Goal: Transaction & Acquisition: Purchase product/service

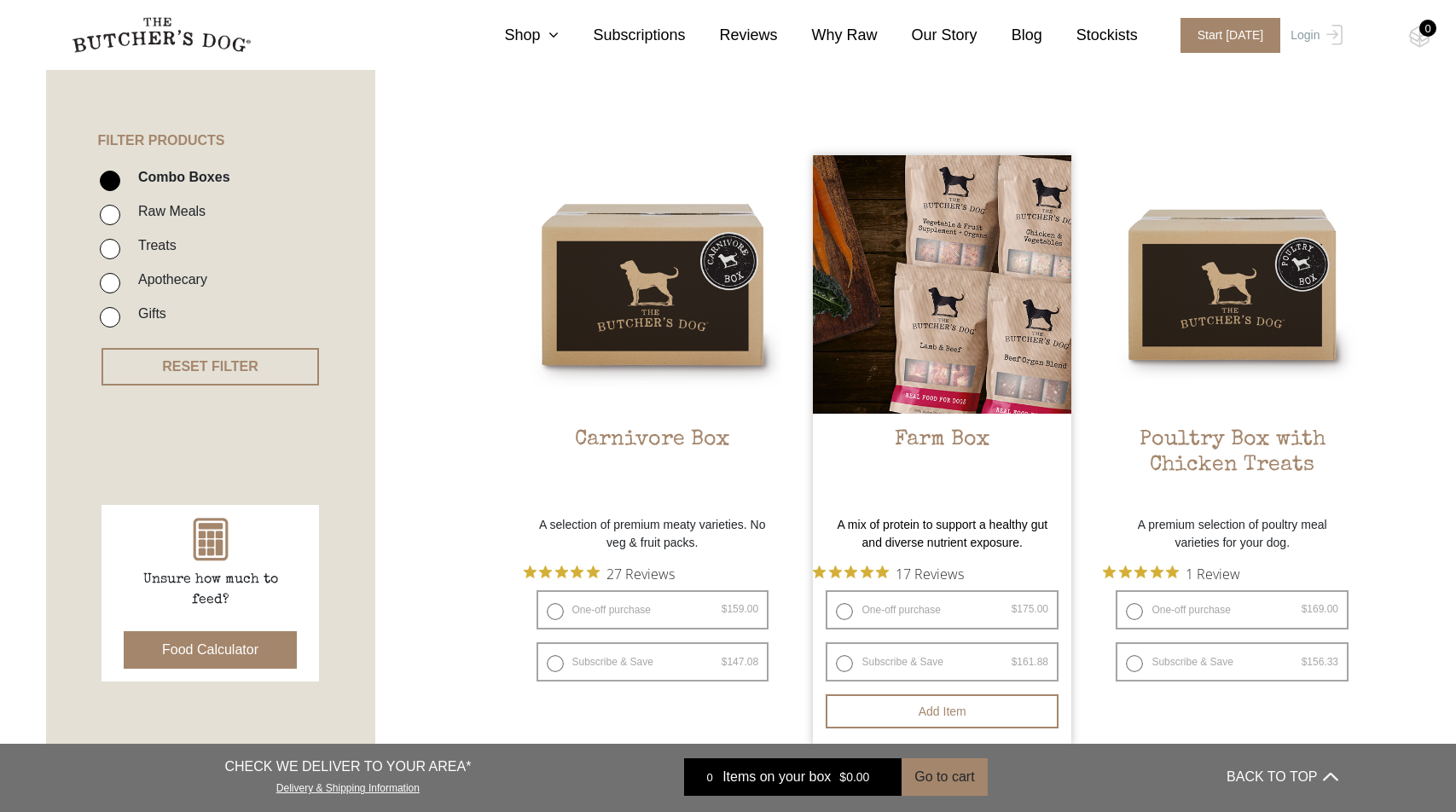
scroll to position [362, 0]
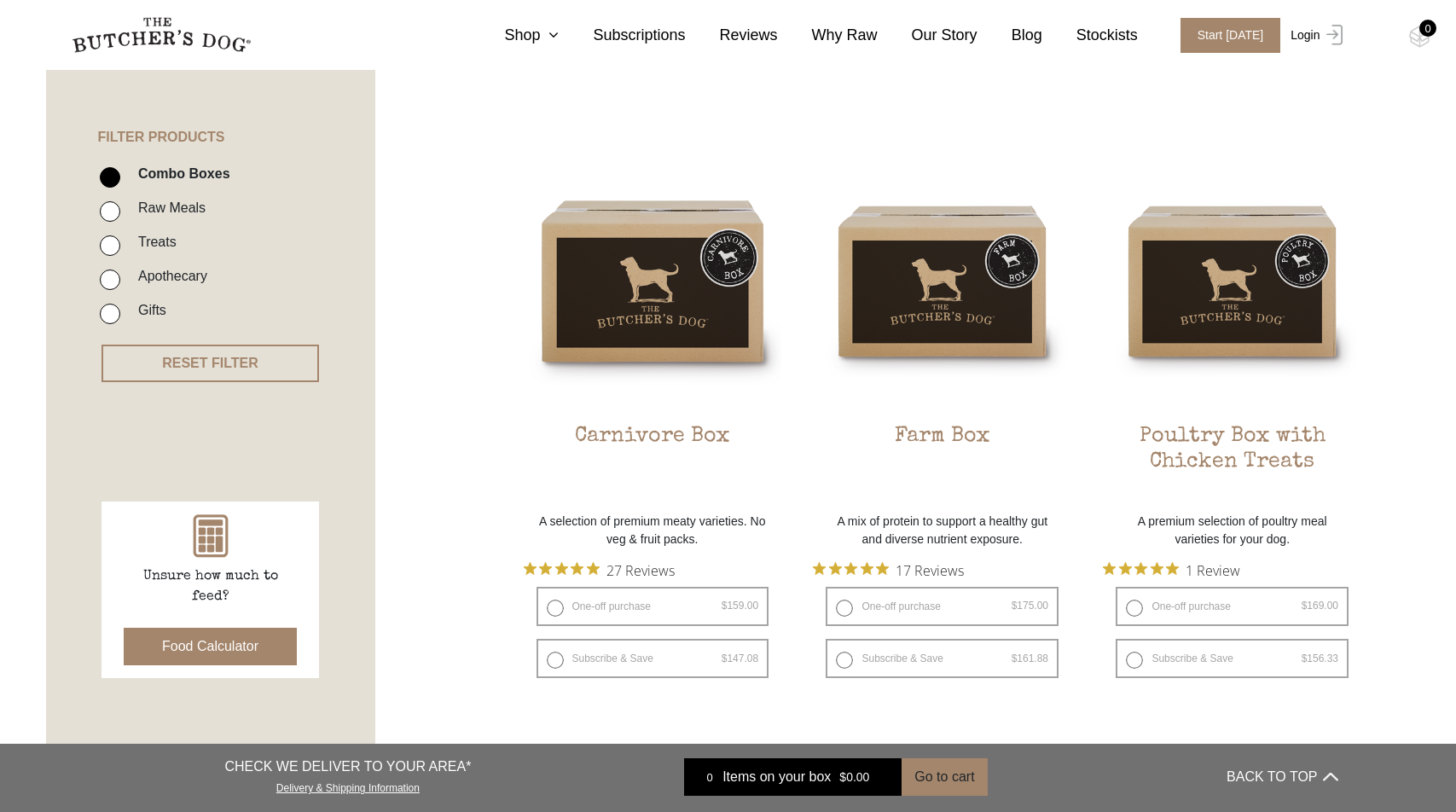
click at [1306, 33] on link "Login" at bounding box center [1314, 35] width 56 height 35
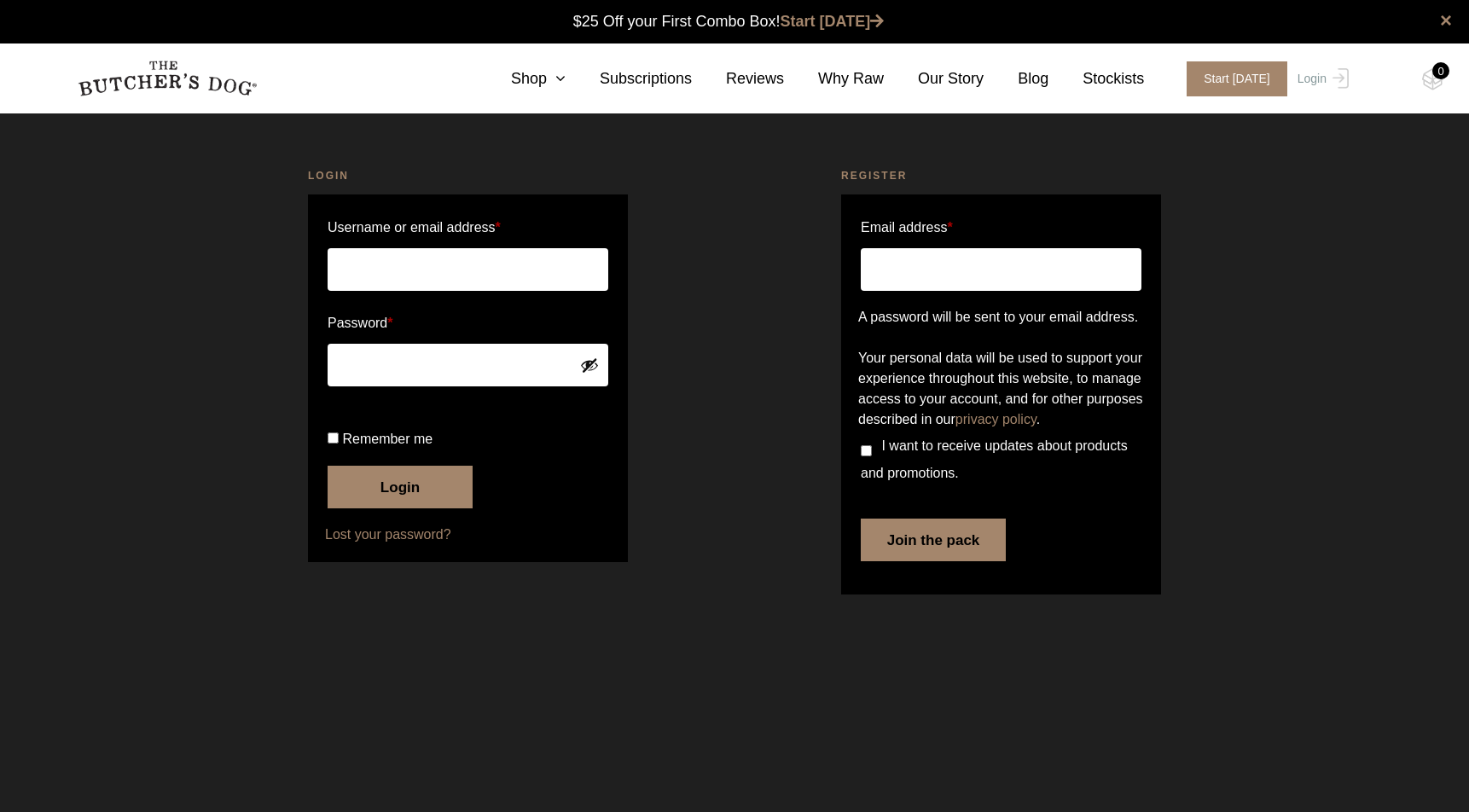
type input "ltw@me.com"
click at [400, 509] on button "Login" at bounding box center [400, 487] width 145 height 43
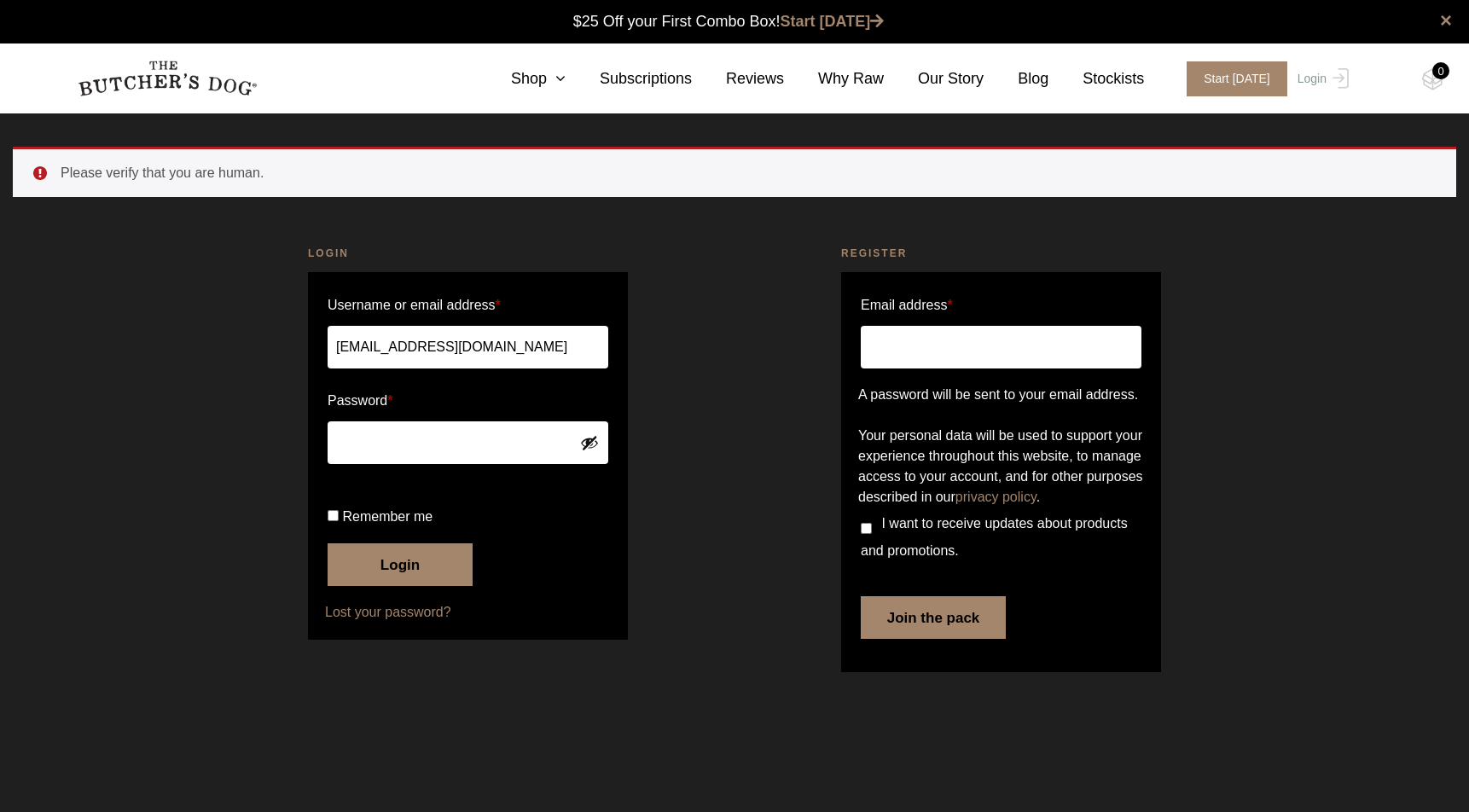
click at [362, 585] on button "Login" at bounding box center [400, 565] width 145 height 43
click at [405, 585] on button "Login" at bounding box center [400, 565] width 145 height 43
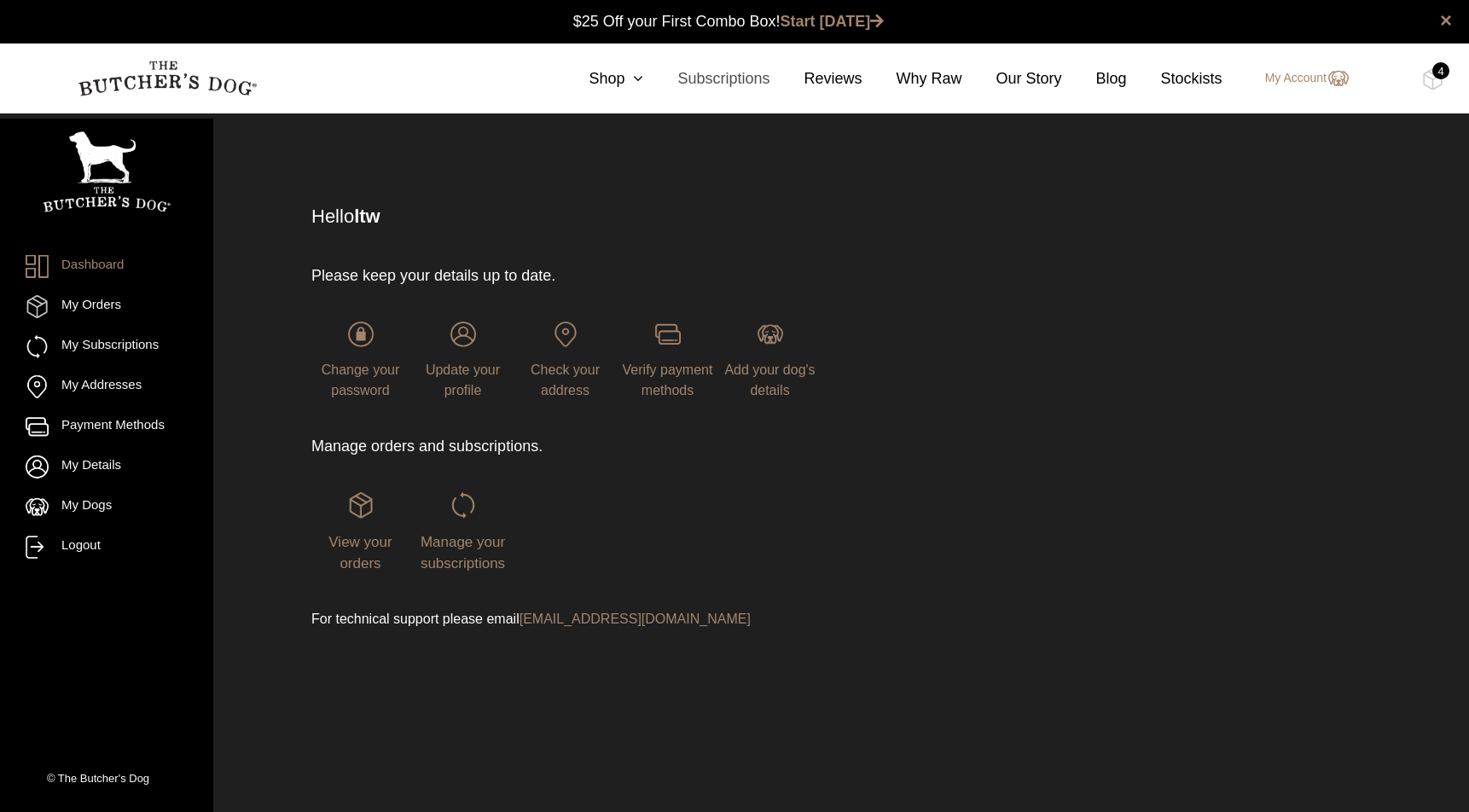
click at [715, 81] on link "Subscriptions" at bounding box center [706, 79] width 126 height 23
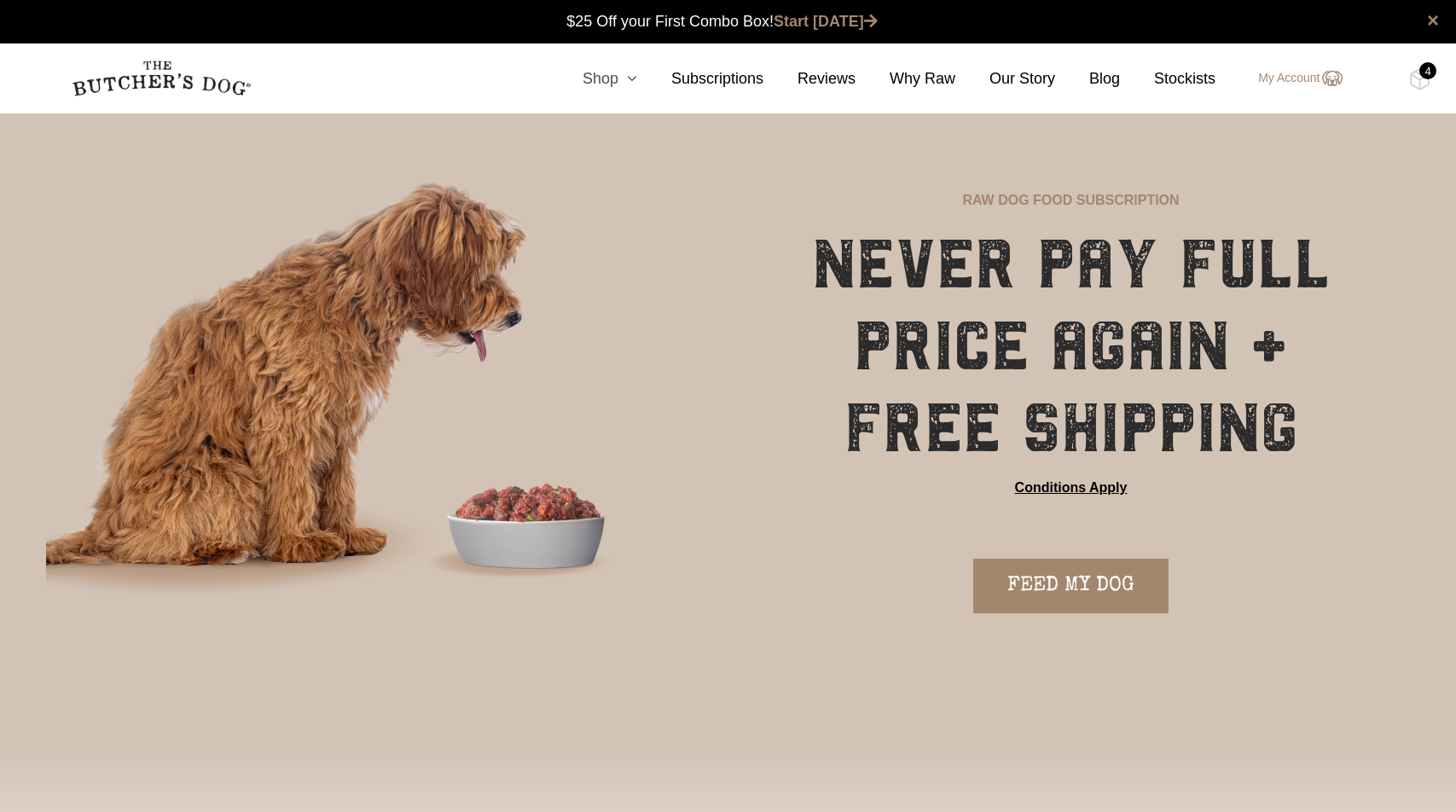
click at [603, 83] on link "Shop" at bounding box center [592, 79] width 89 height 23
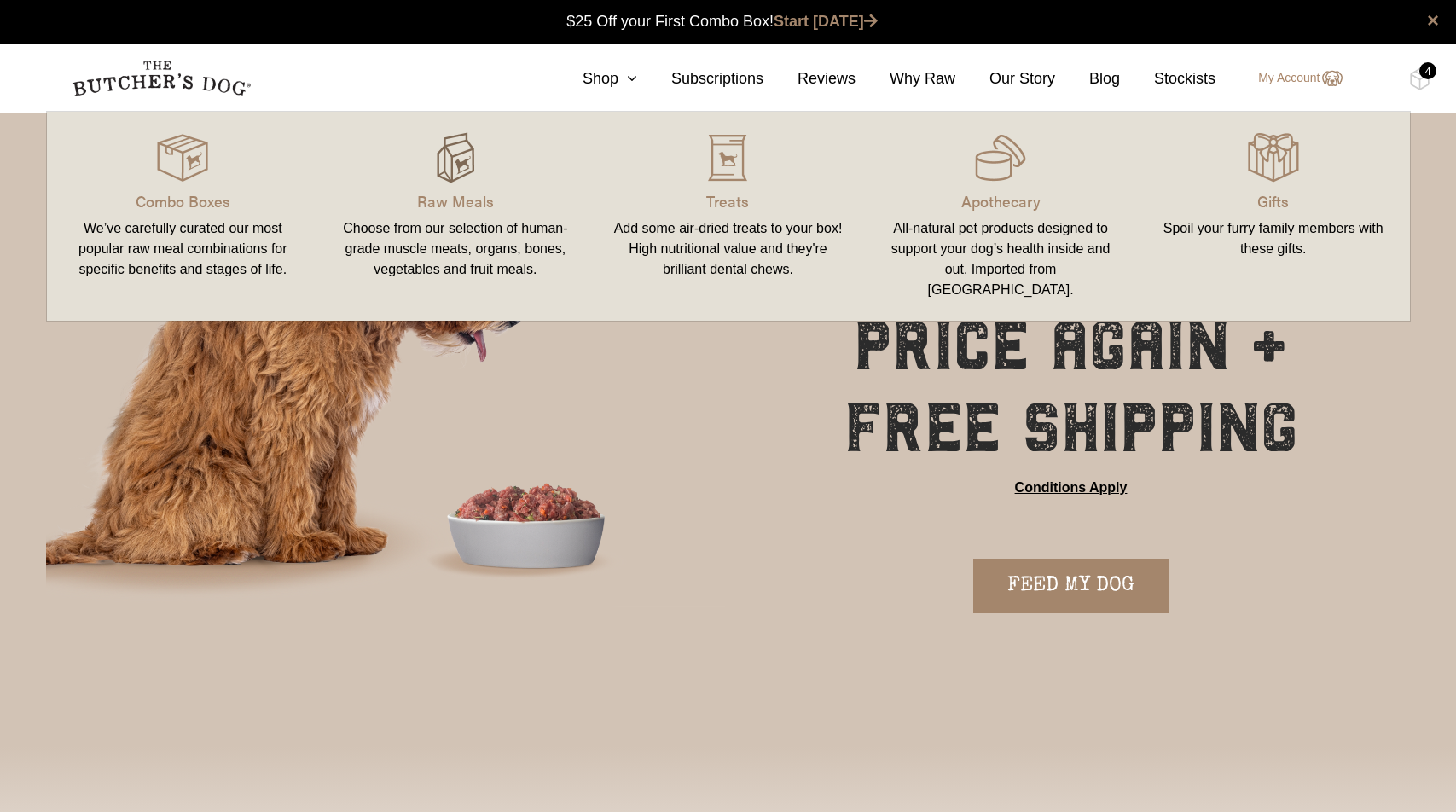
click at [431, 164] on img at bounding box center [455, 158] width 51 height 51
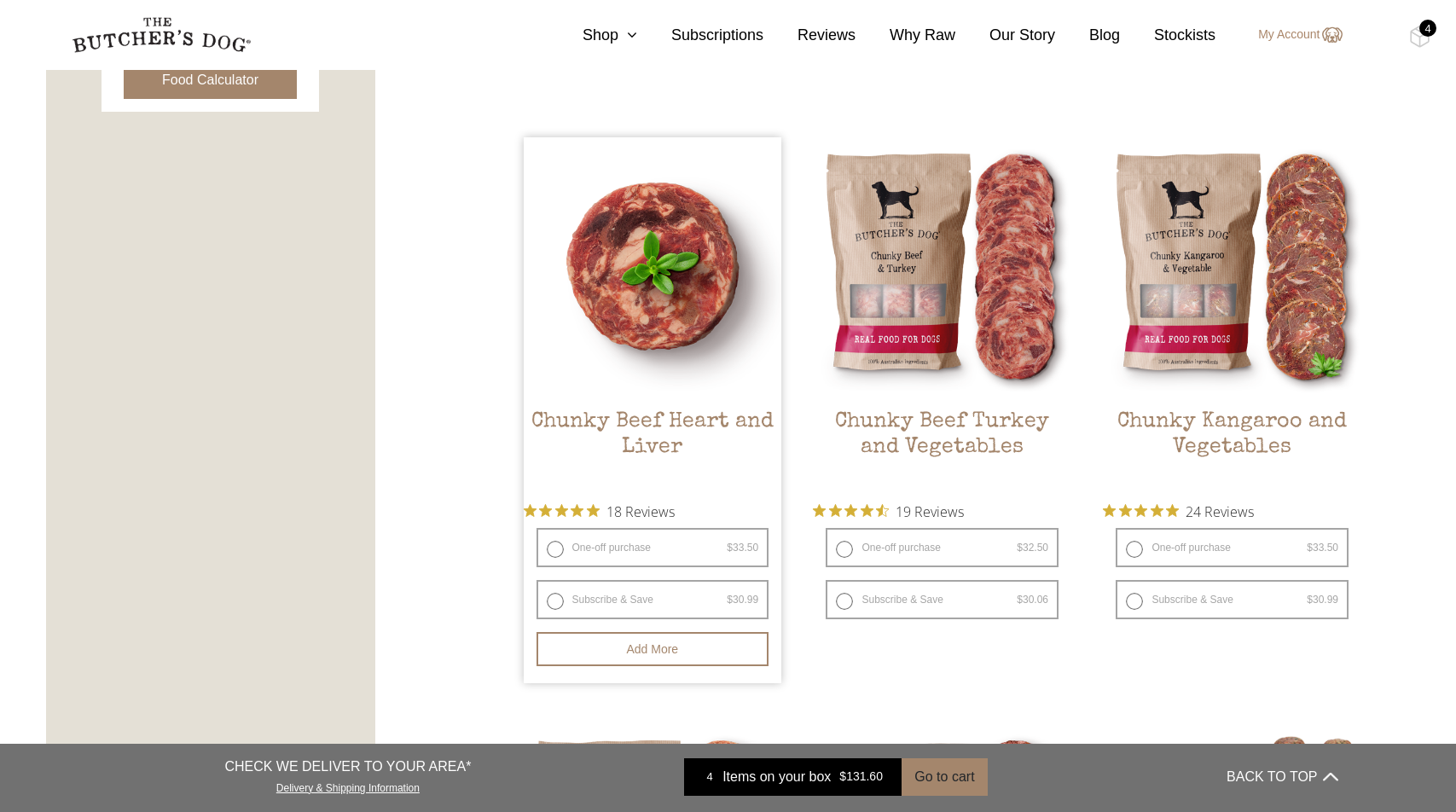
scroll to position [1074, 0]
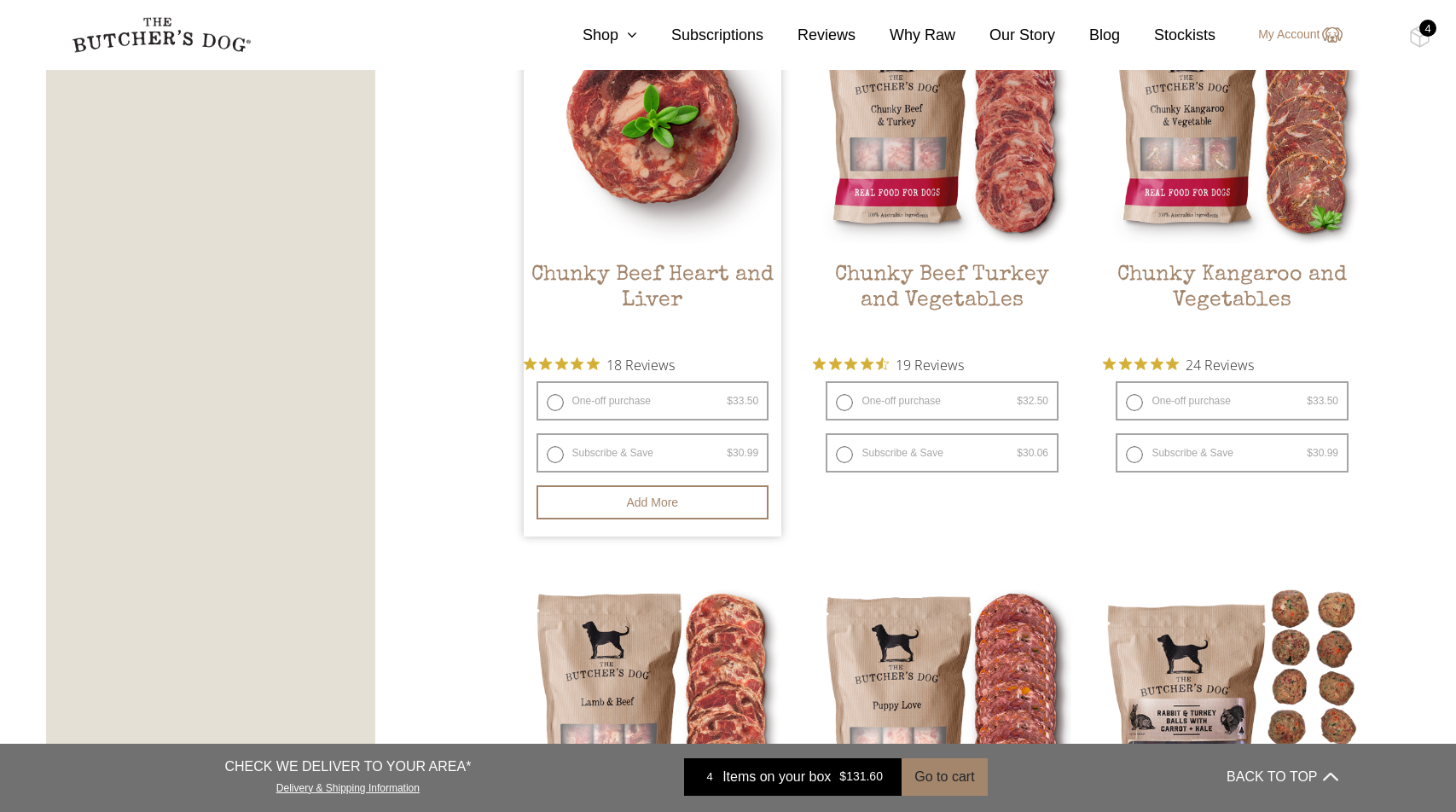
click at [558, 452] on label "Subscribe & Save $ 33.50 Original price was: $33.50. $ 30.99 Current price is: …" at bounding box center [653, 453] width 233 height 39
radio input "true"
select select "6_week"
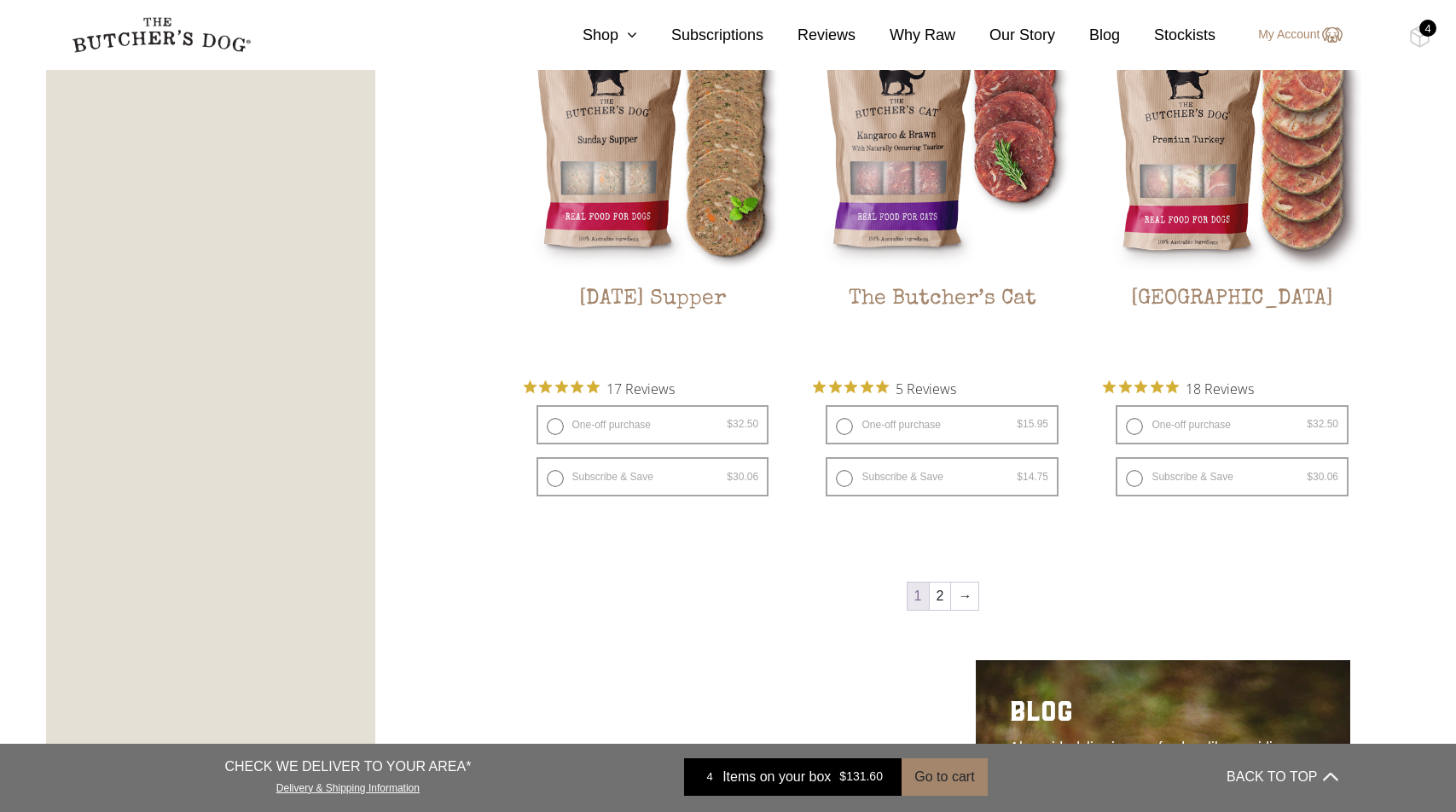
scroll to position [2302, 0]
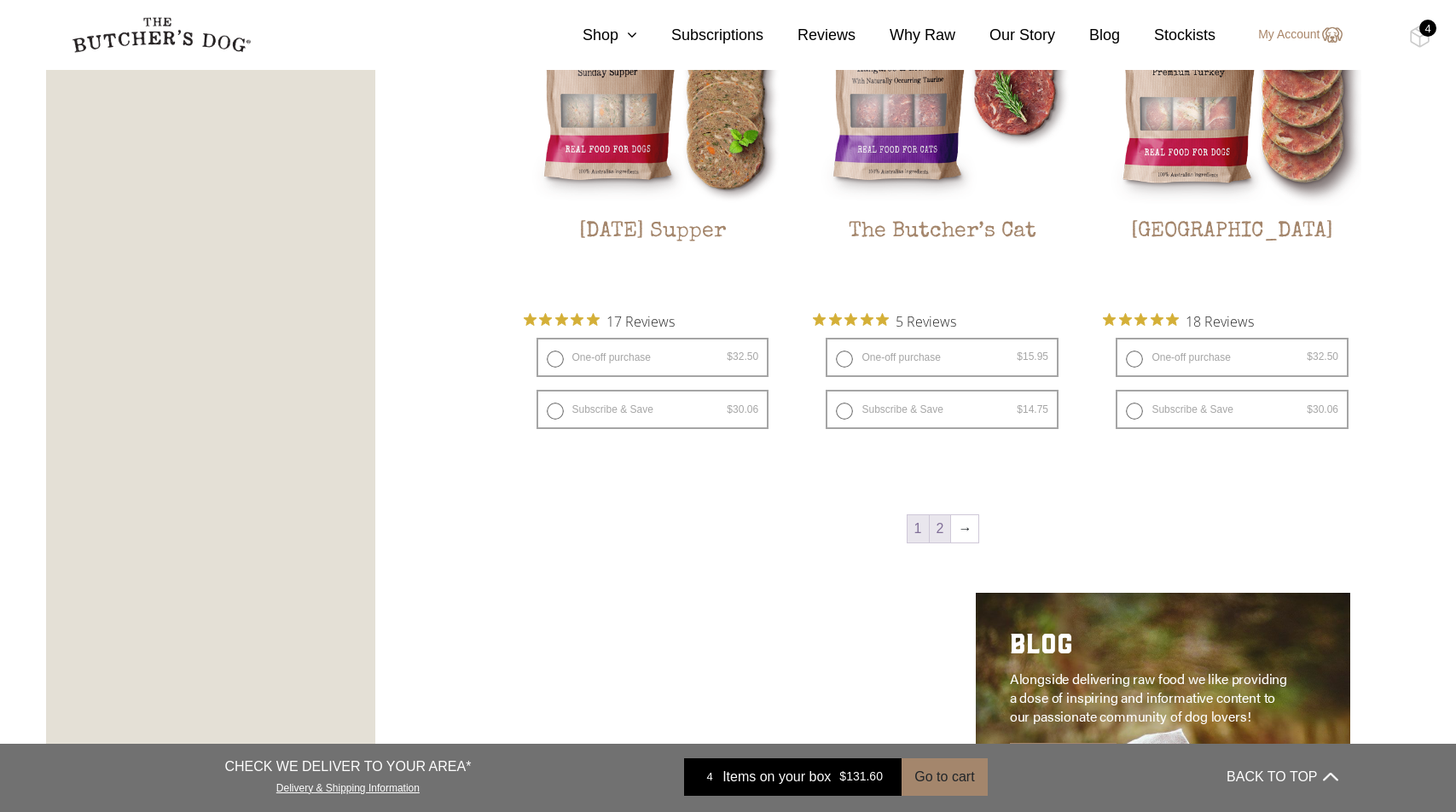
click at [943, 523] on link "2" at bounding box center [940, 528] width 21 height 27
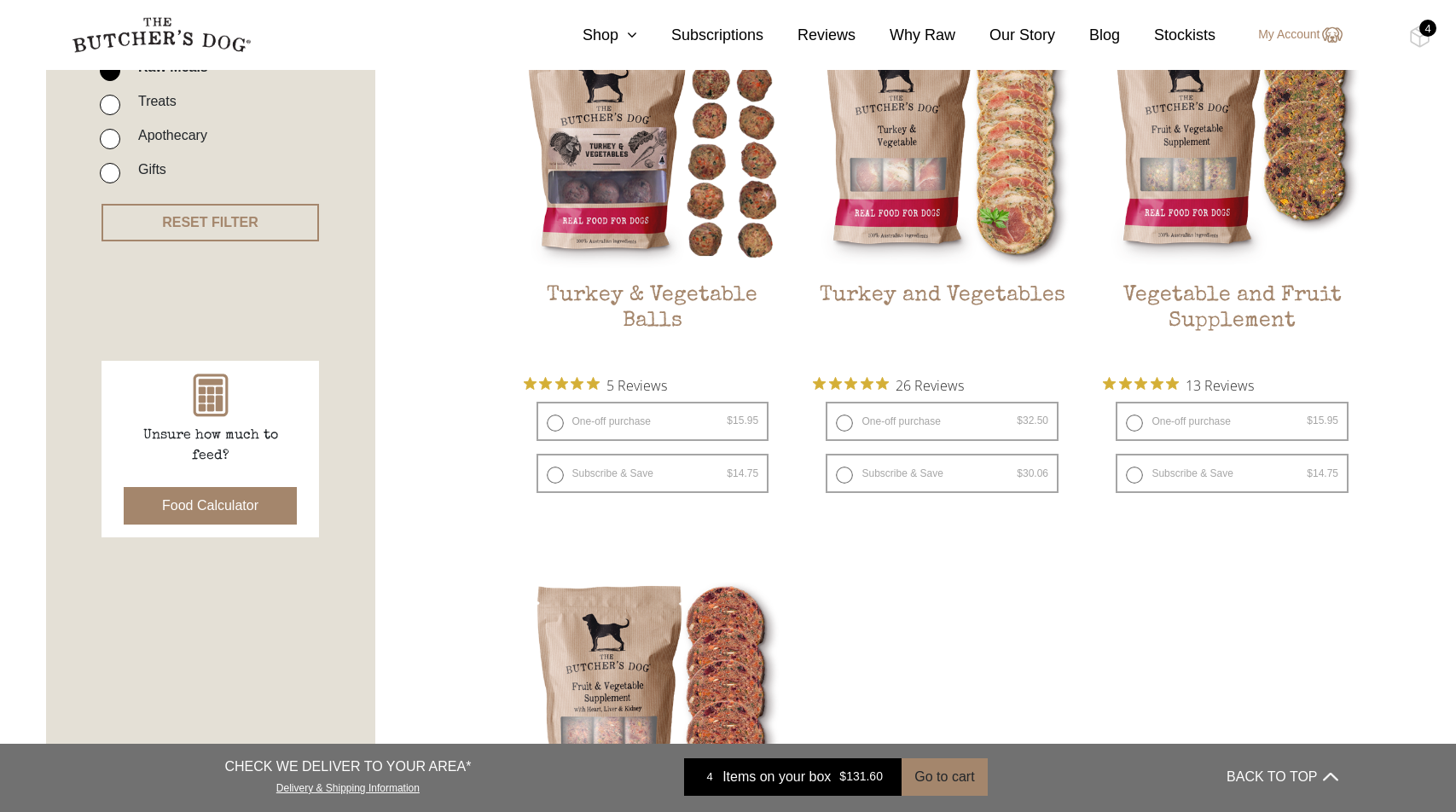
scroll to position [1055, 0]
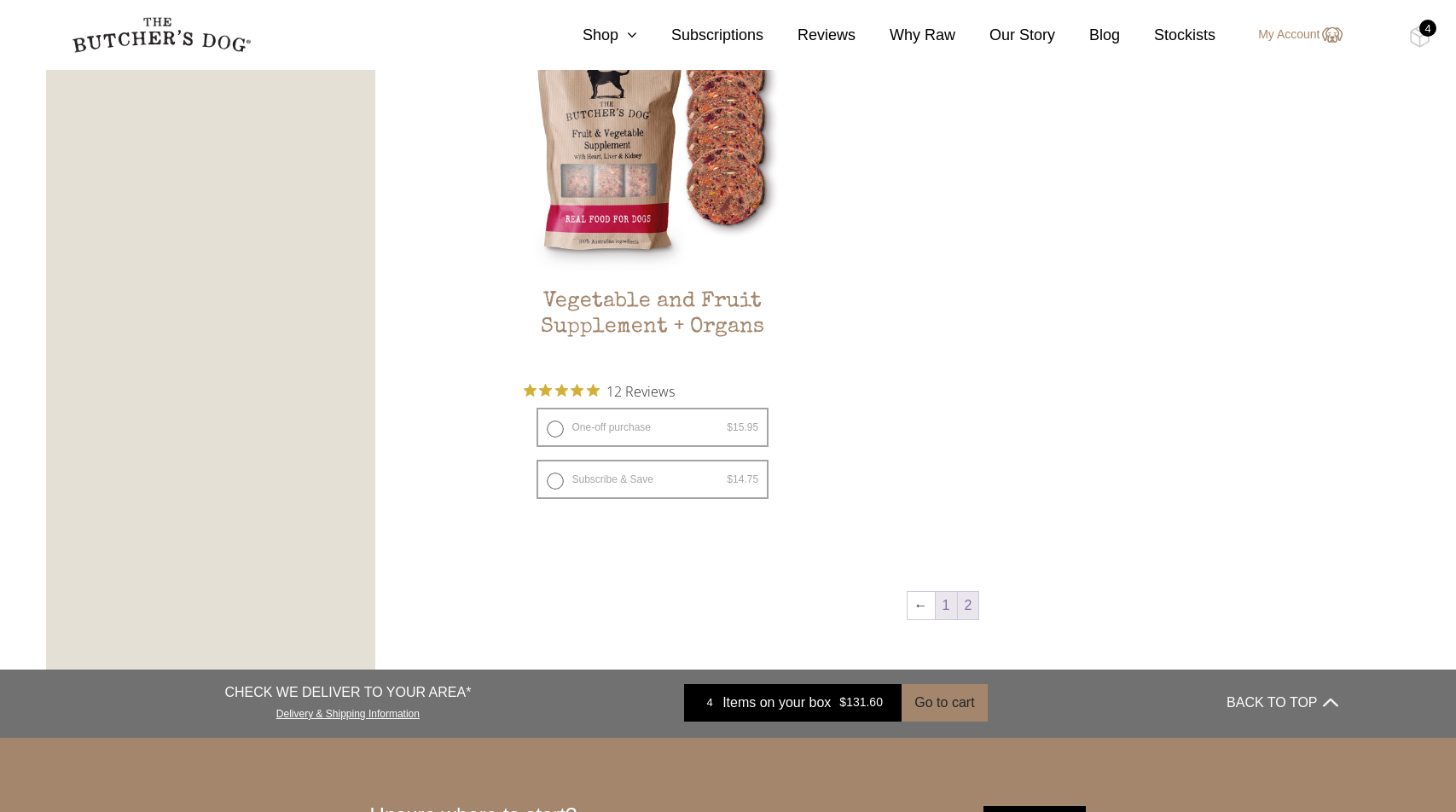
click at [947, 592] on link "1" at bounding box center [946, 605] width 21 height 27
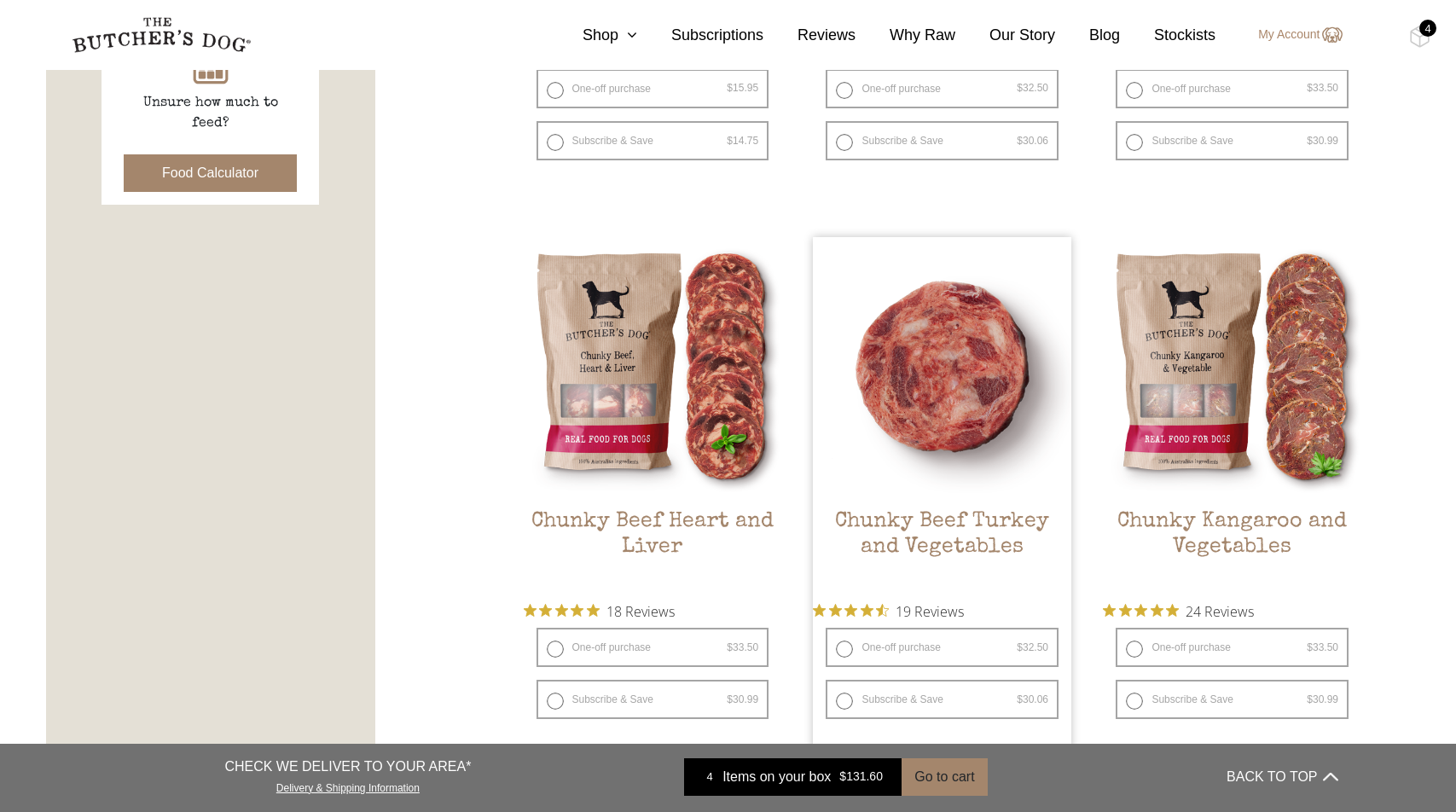
scroll to position [883, 0]
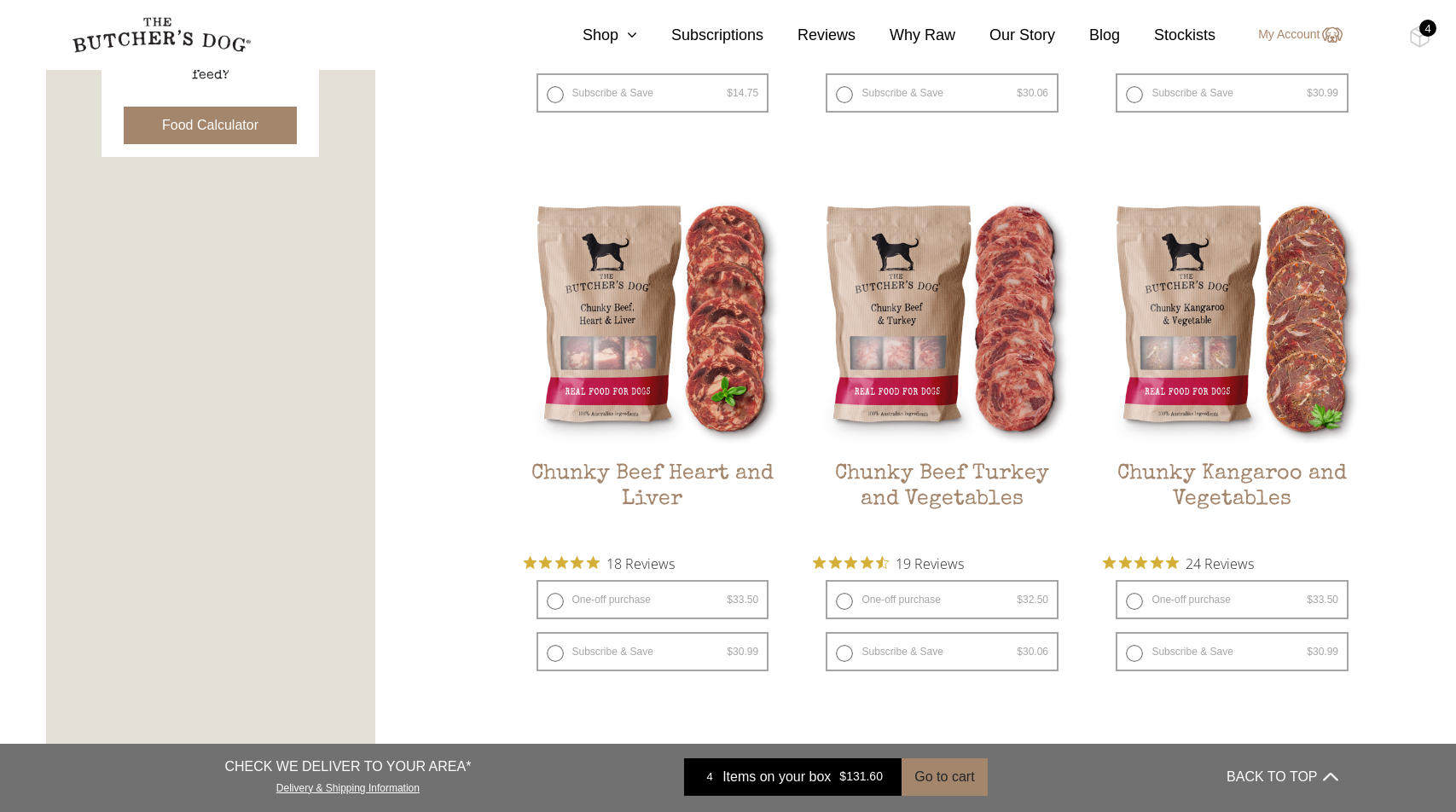
click at [1425, 25] on div "4" at bounding box center [1427, 28] width 17 height 17
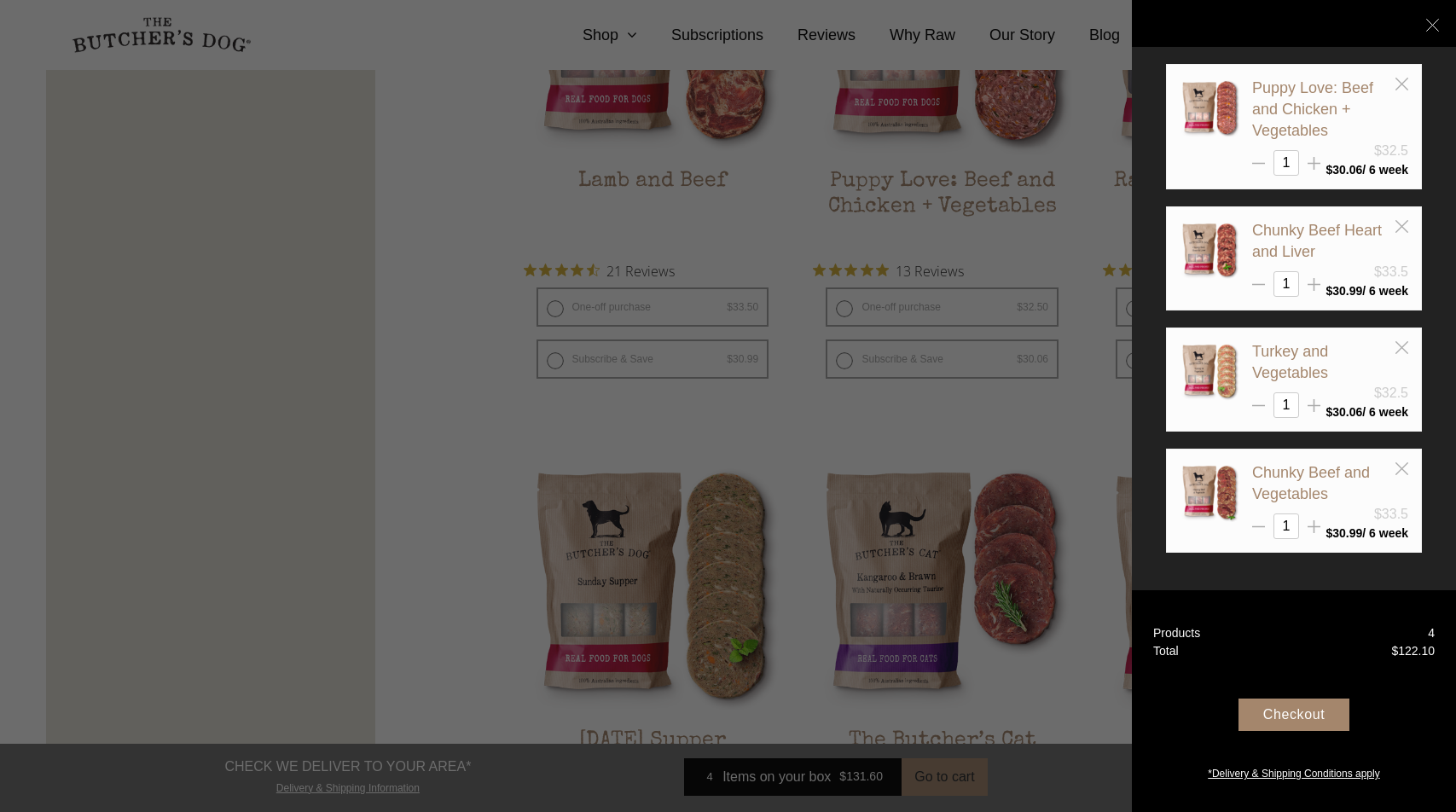
scroll to position [1737, 0]
click at [1294, 705] on div "Checkout" at bounding box center [1294, 714] width 111 height 32
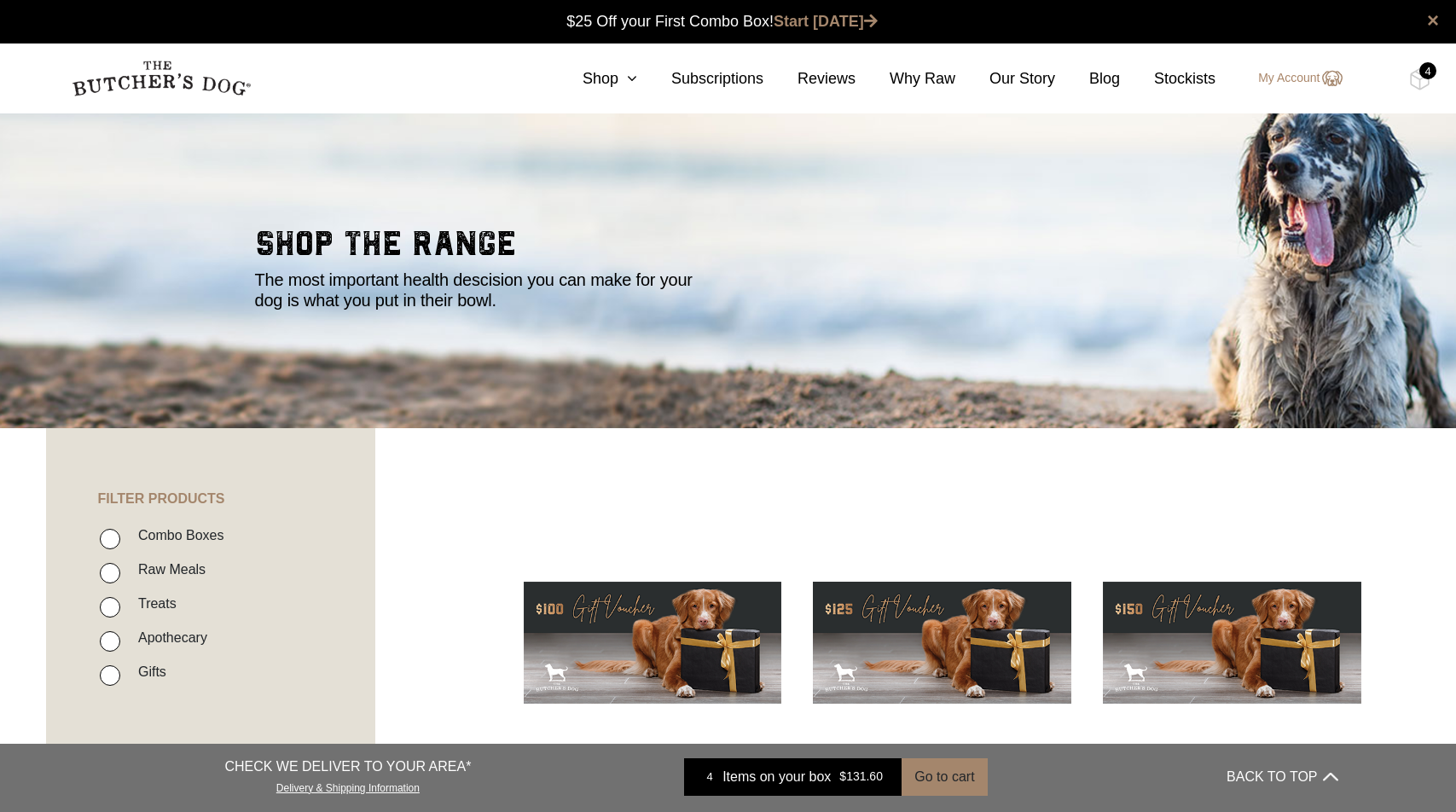
click at [0, 0] on img at bounding box center [0, 0] width 0 height 0
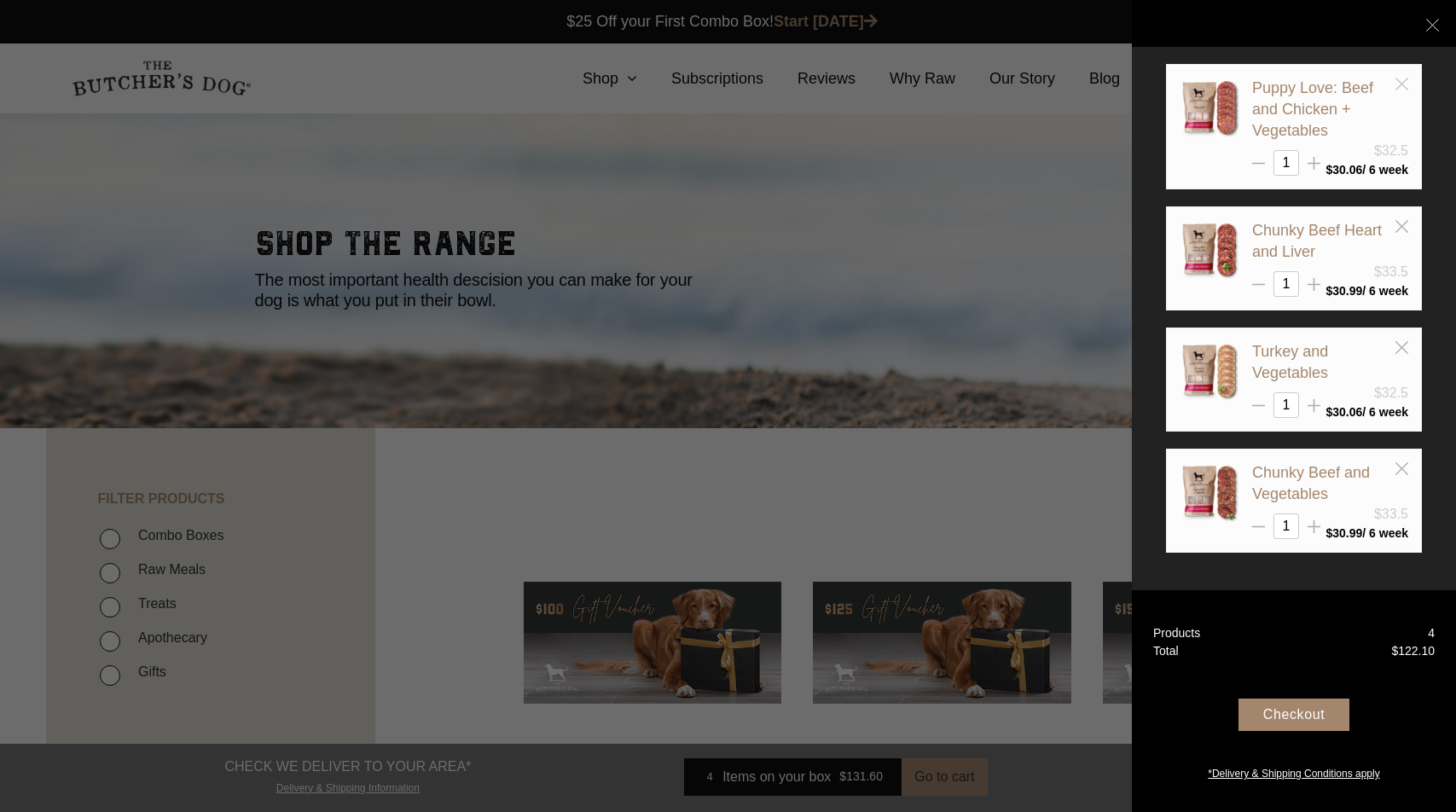
click at [1400, 87] on icon at bounding box center [1401, 84] width 13 height 13
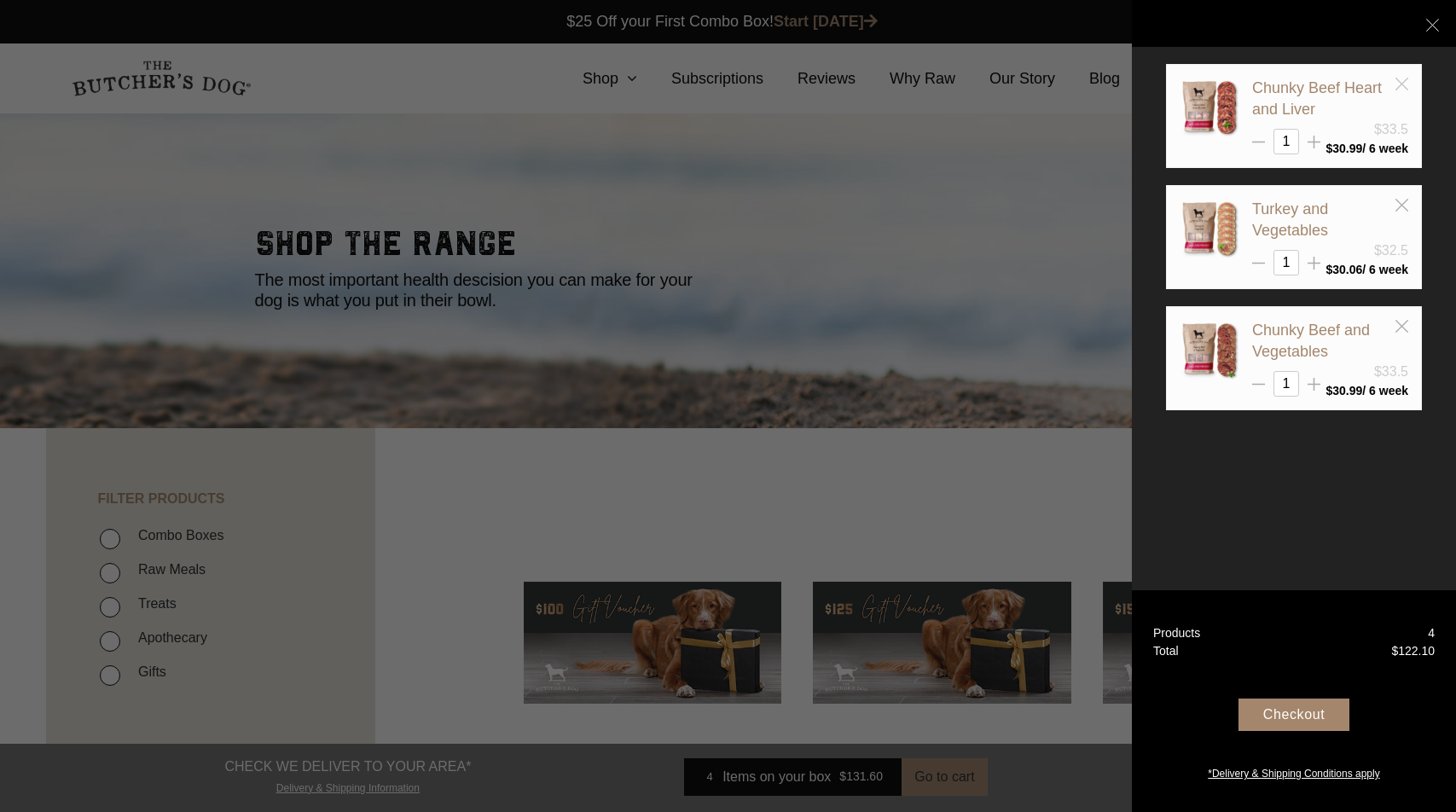
click at [1400, 86] on icon at bounding box center [1401, 84] width 13 height 13
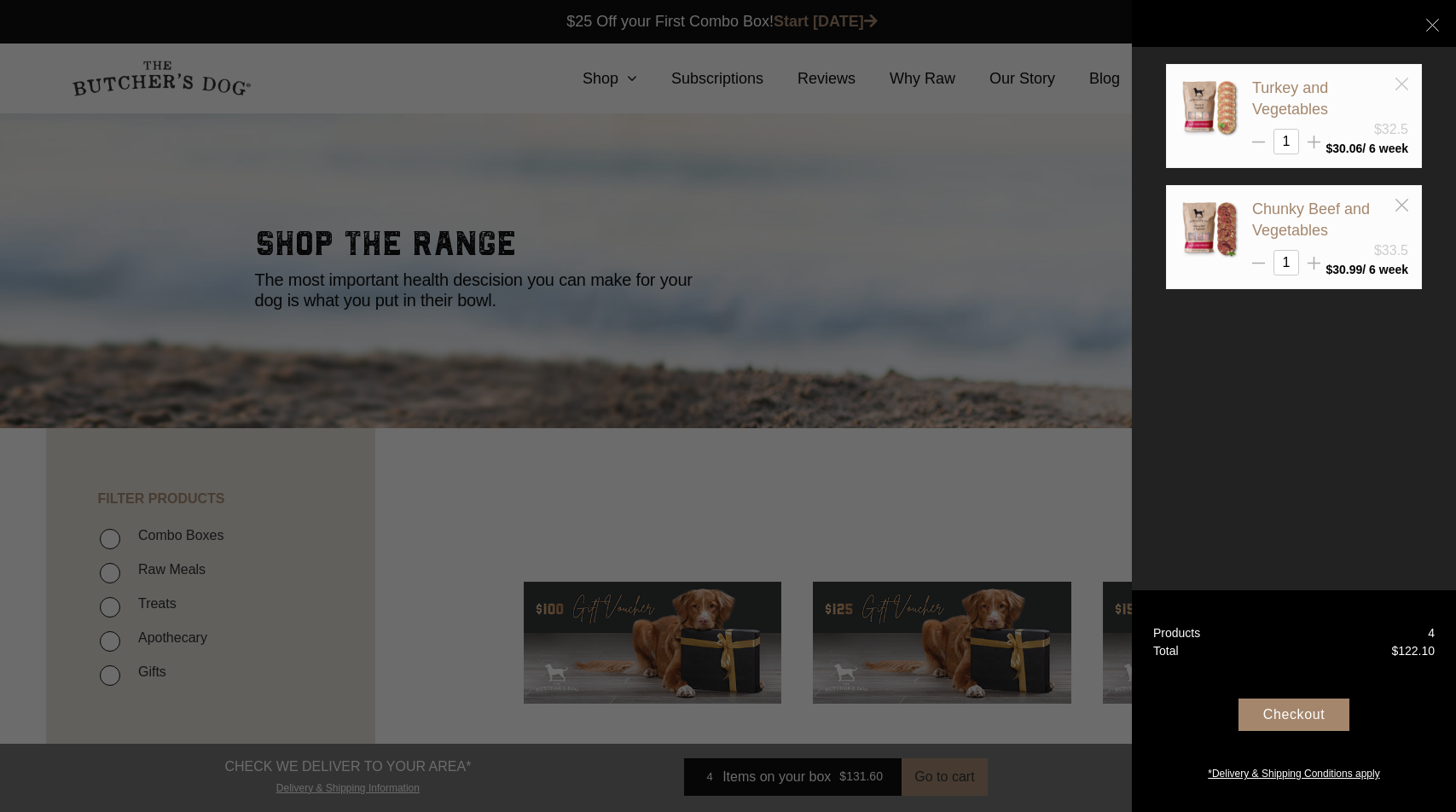
click at [1400, 86] on icon at bounding box center [1401, 84] width 13 height 13
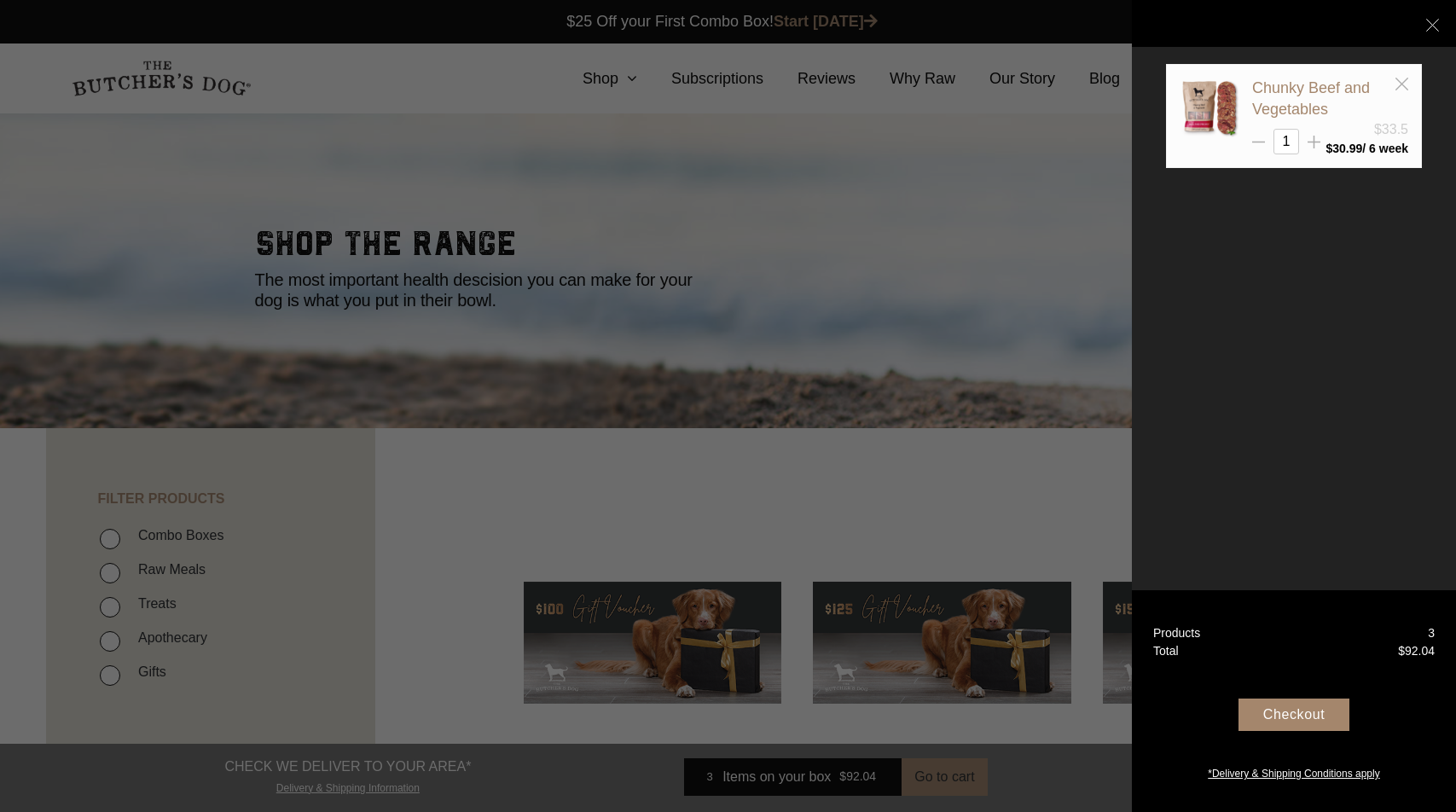
click at [1402, 90] on div "Chunky Beef and Vegetables" at bounding box center [1330, 99] width 156 height 43
click at [1396, 81] on icon at bounding box center [1401, 84] width 13 height 13
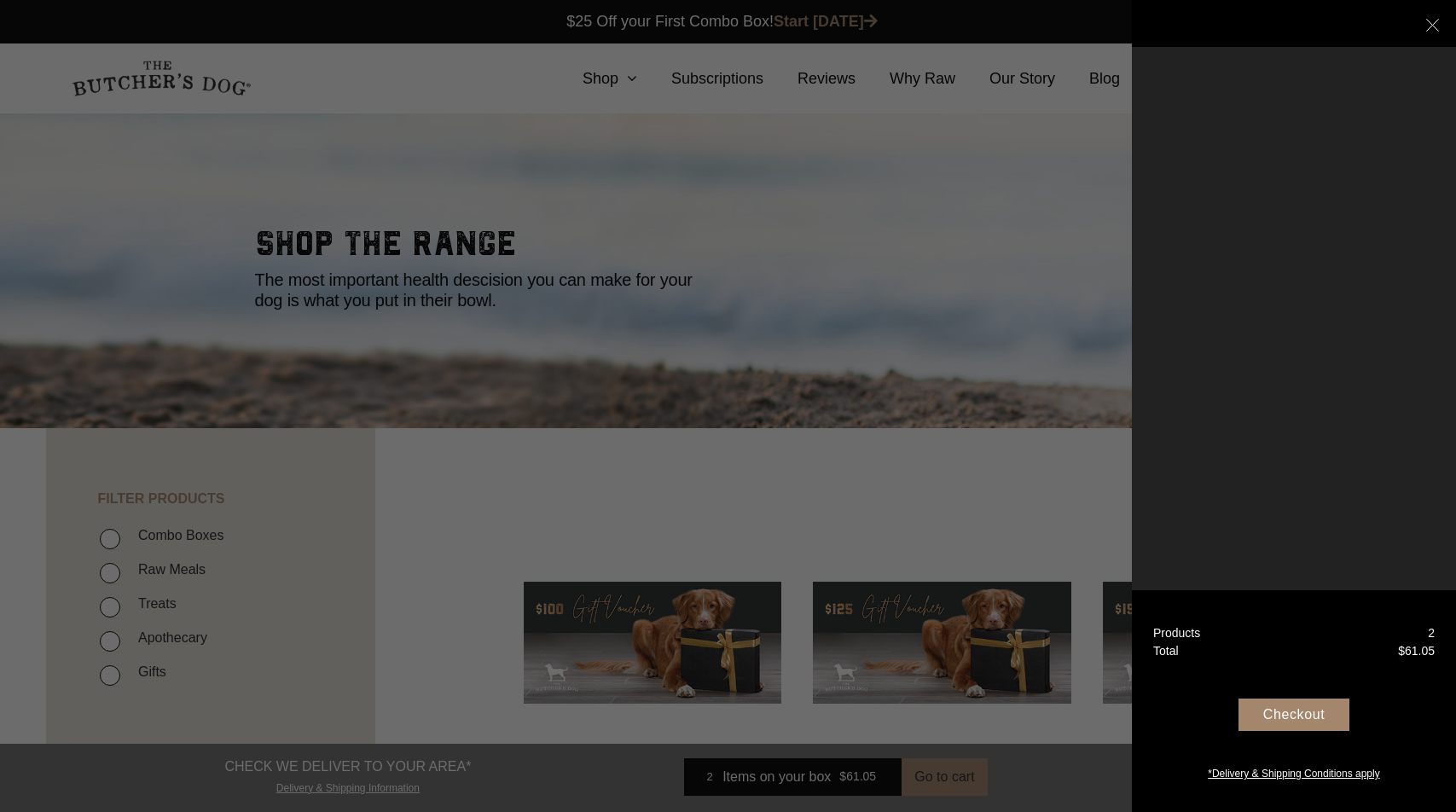
click at [681, 80] on div at bounding box center [728, 406] width 1456 height 812
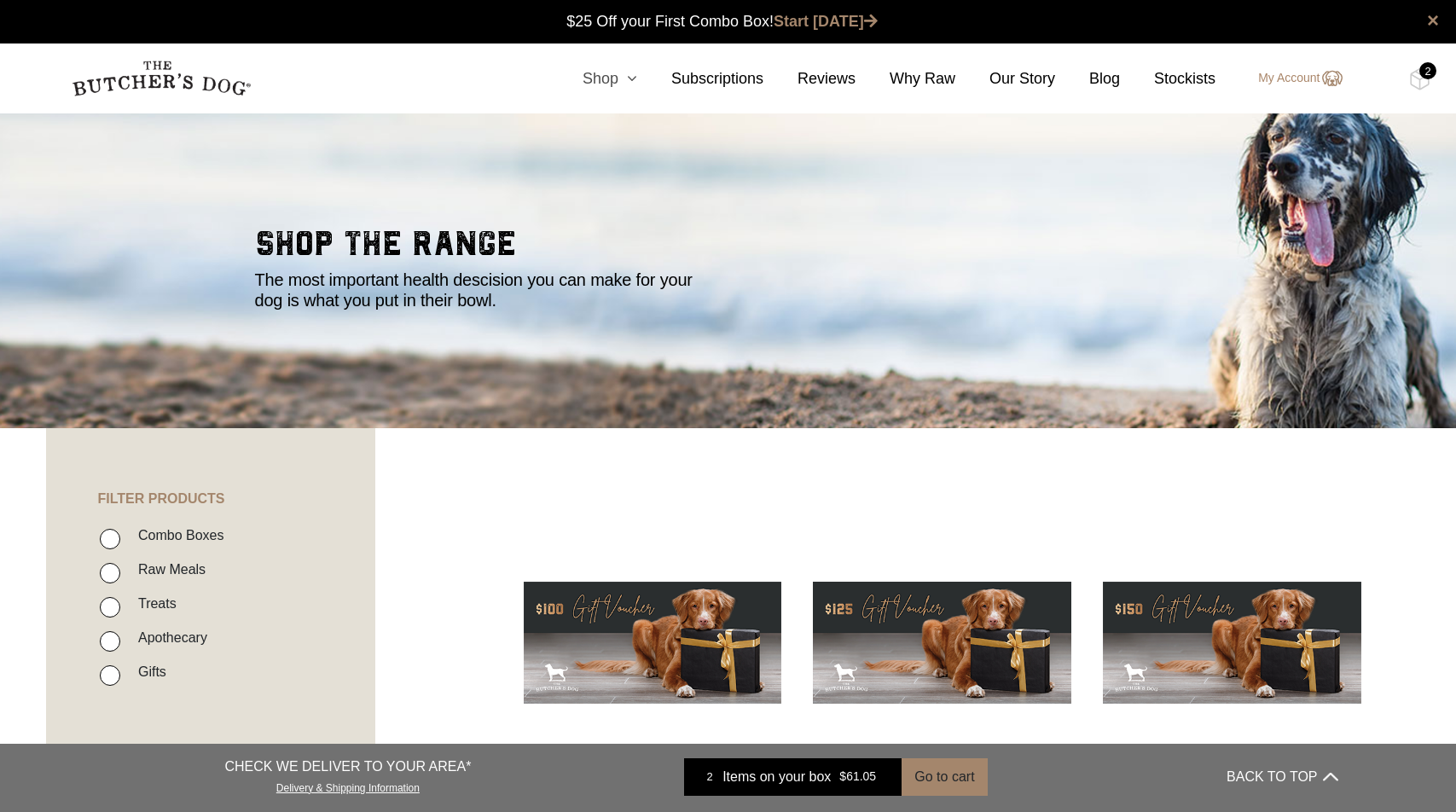
click at [587, 78] on link "Shop" at bounding box center [592, 79] width 89 height 23
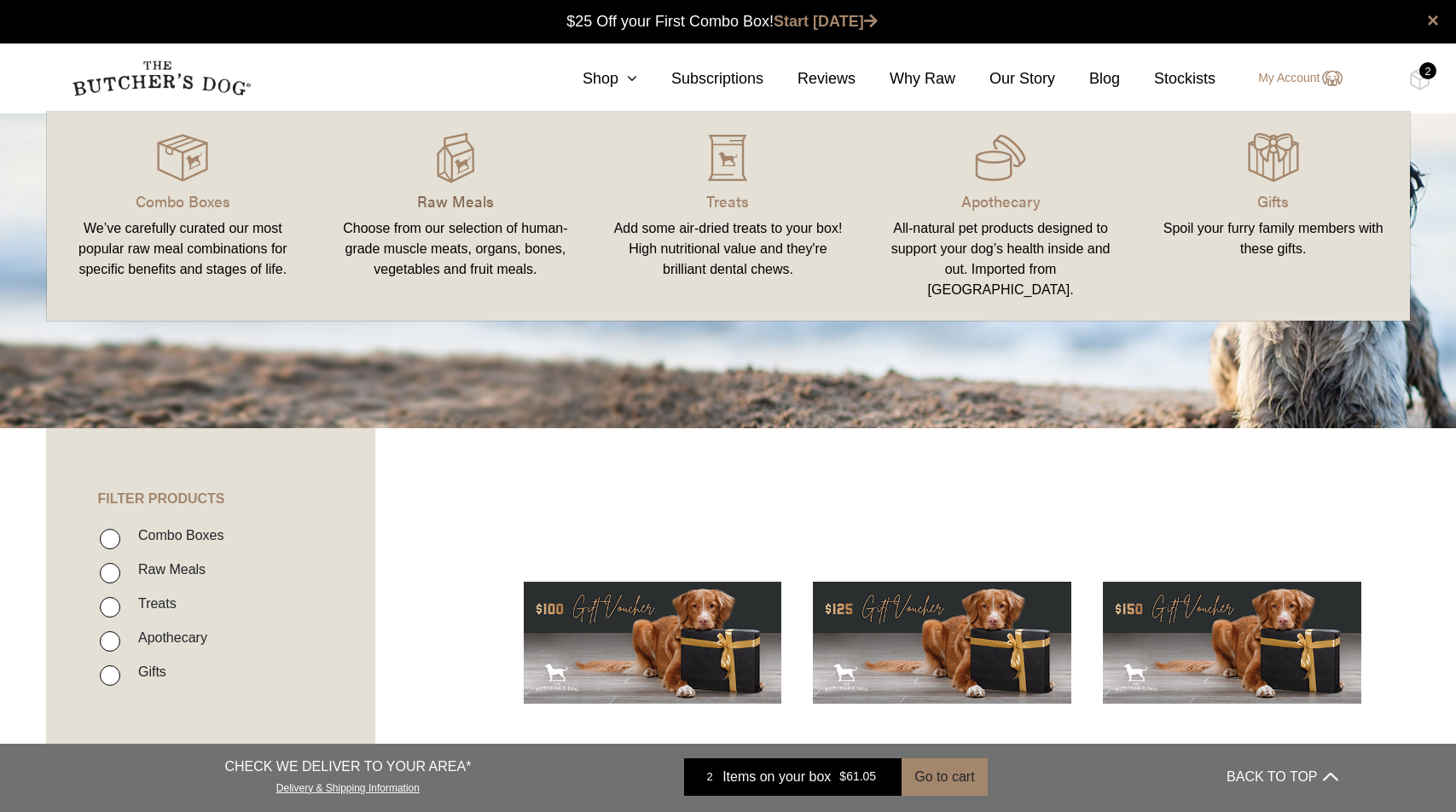
click at [425, 189] on p "Raw Meals" at bounding box center [455, 201] width 232 height 23
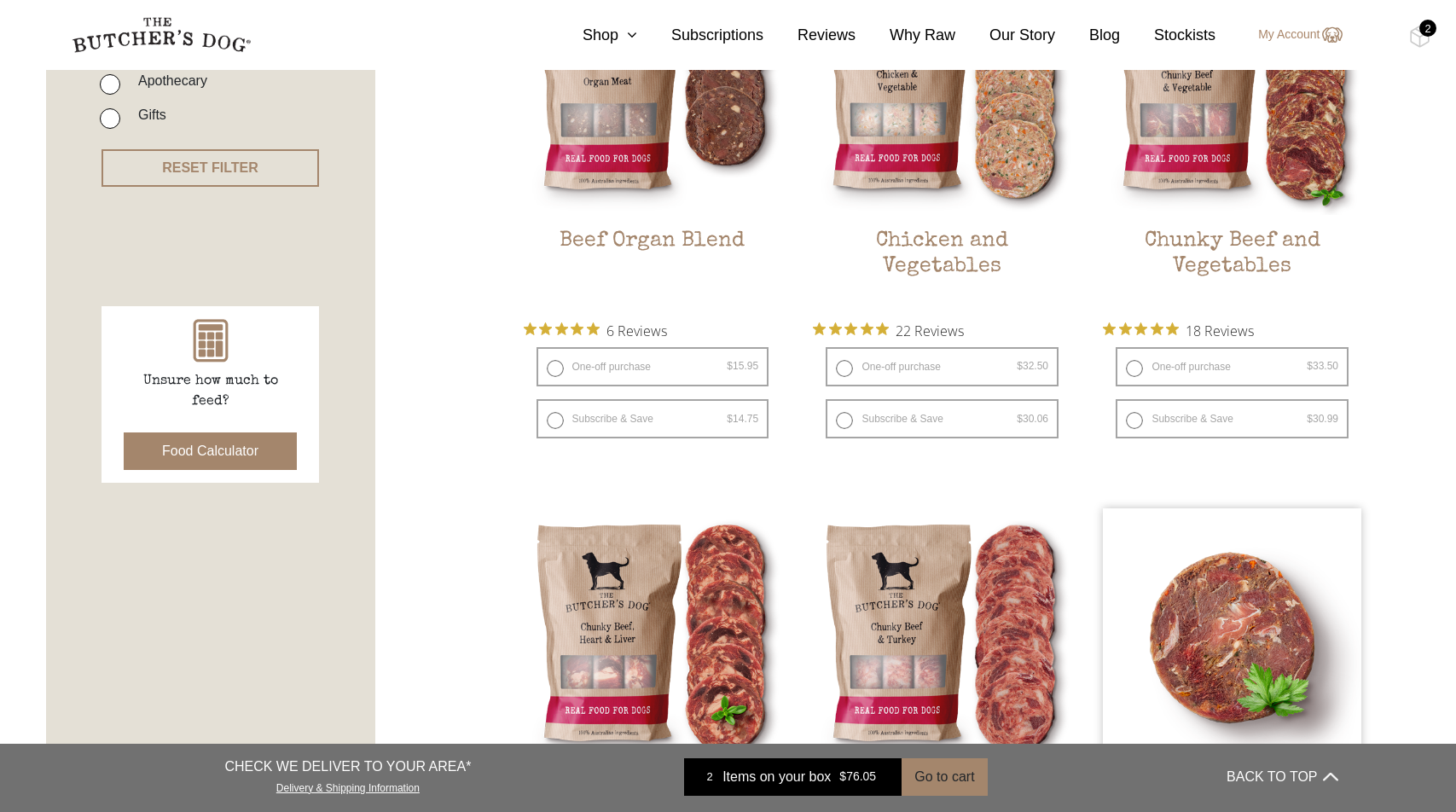
scroll to position [1164, 0]
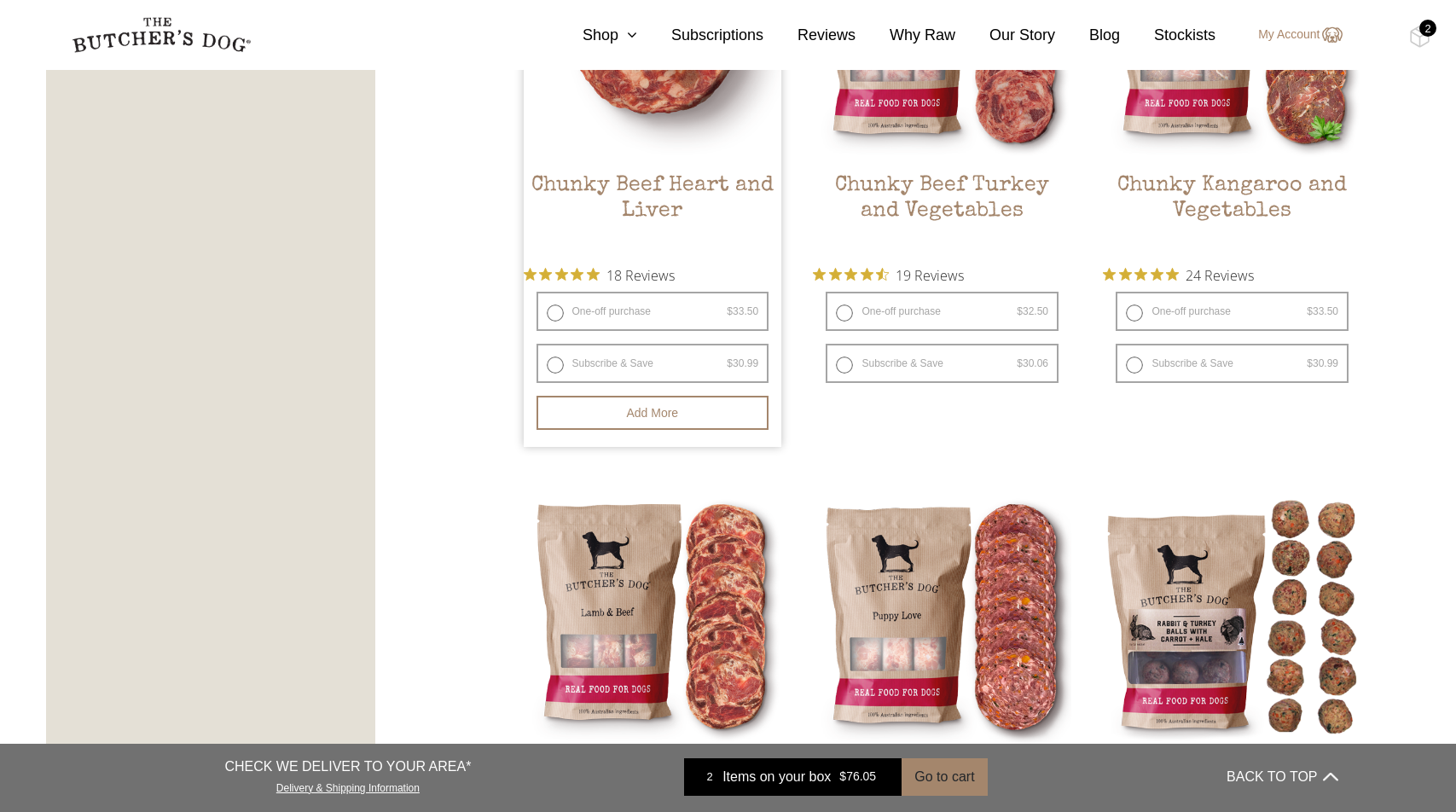
click at [617, 316] on label "One-off purchase $ 33.50 — or subscribe and save 7.5%" at bounding box center [653, 312] width 233 height 39
radio input "true"
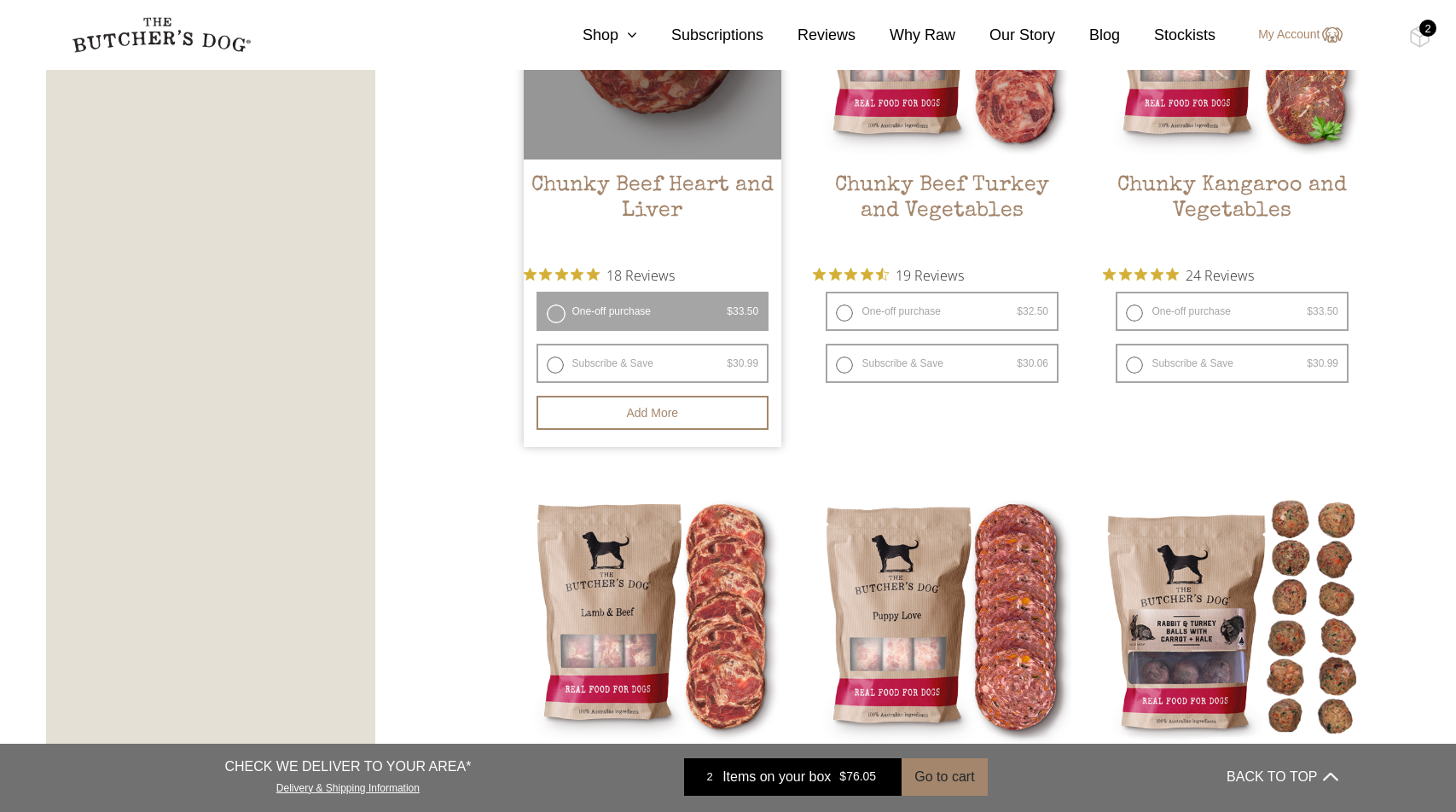
click at [555, 309] on label "One-off purchase $ 33.50 — or subscribe and save 7.5%" at bounding box center [653, 312] width 233 height 39
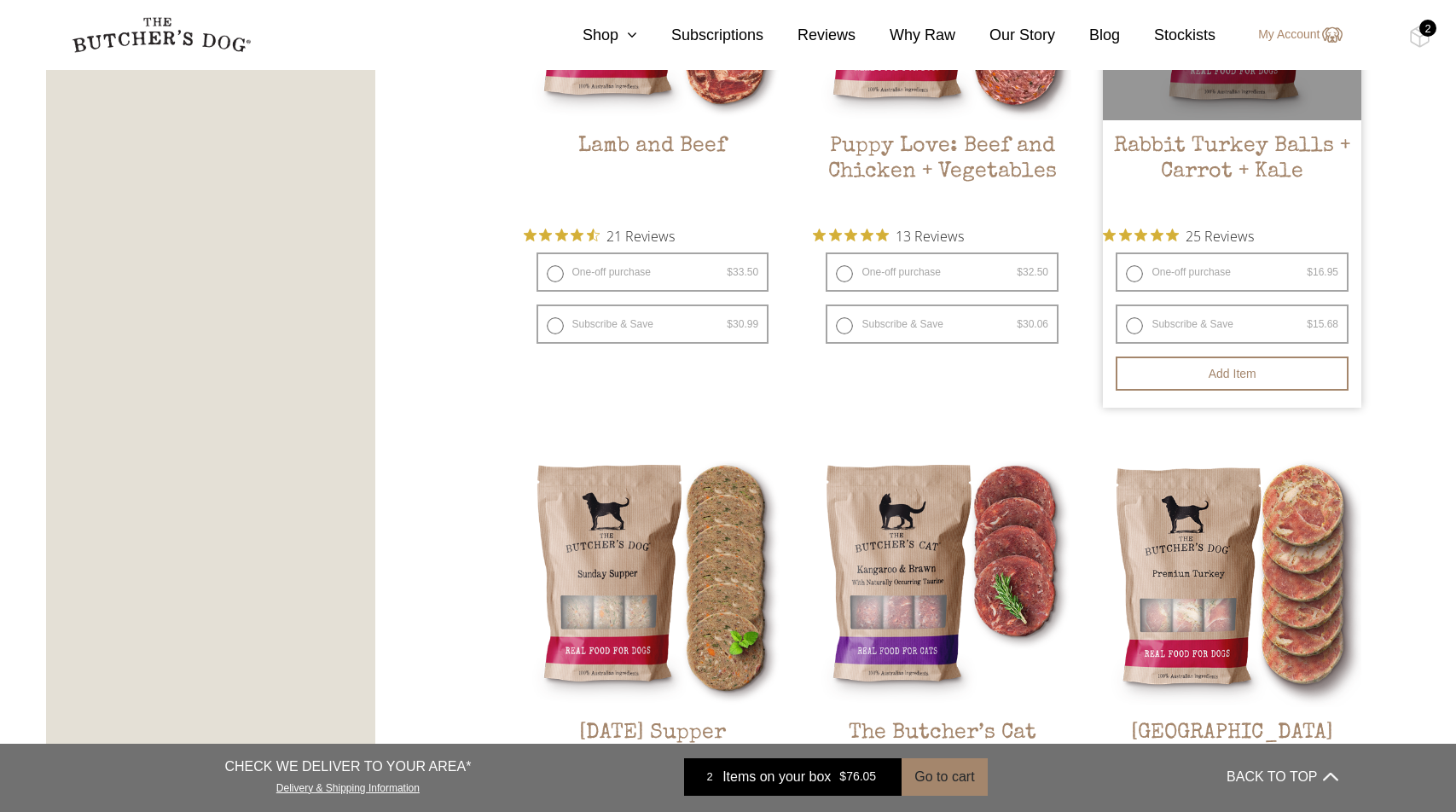
scroll to position [1534, 0]
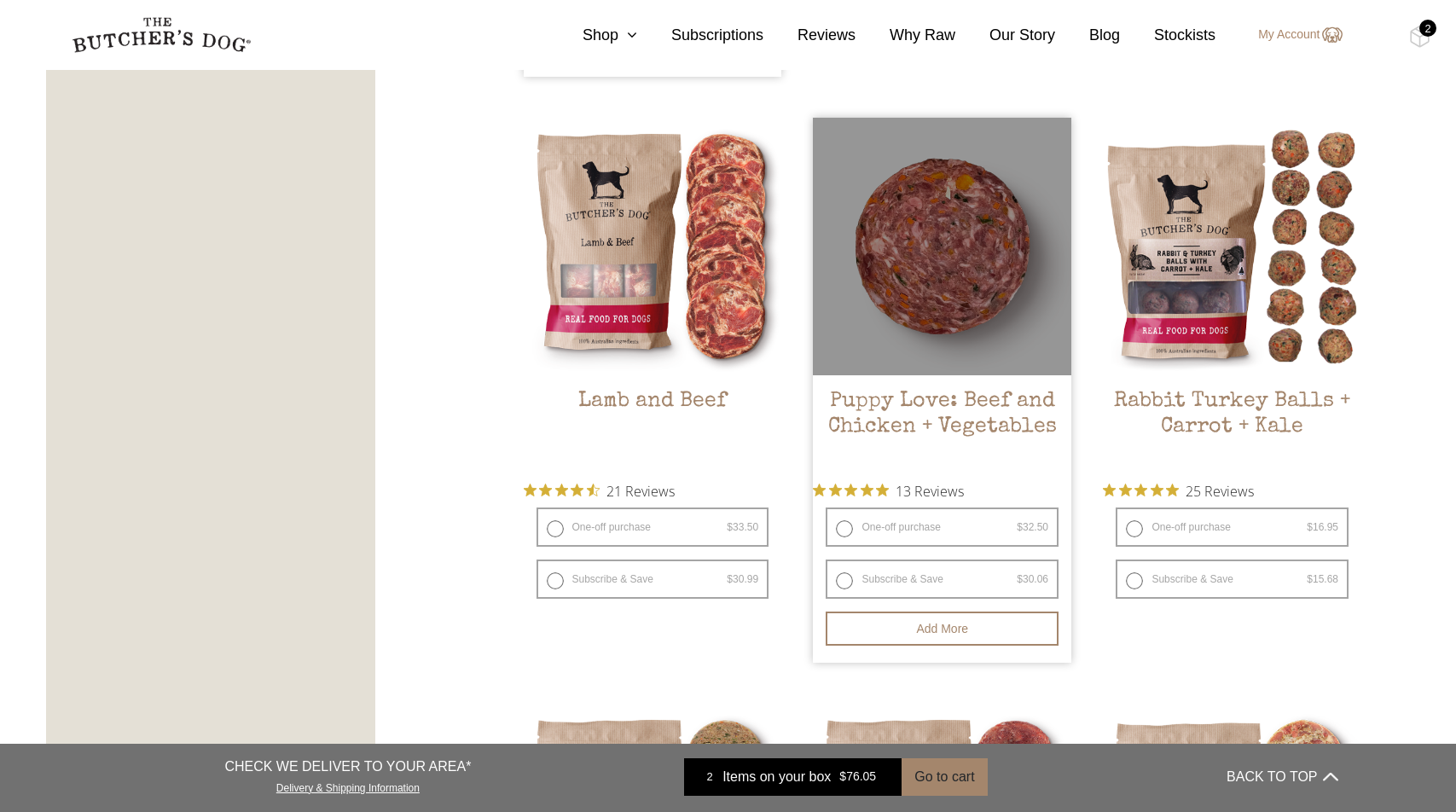
click at [845, 530] on label "One-off purchase $ 32.50 — or subscribe and save 7.5%" at bounding box center [942, 527] width 233 height 39
radio input "true"
radio input "false"
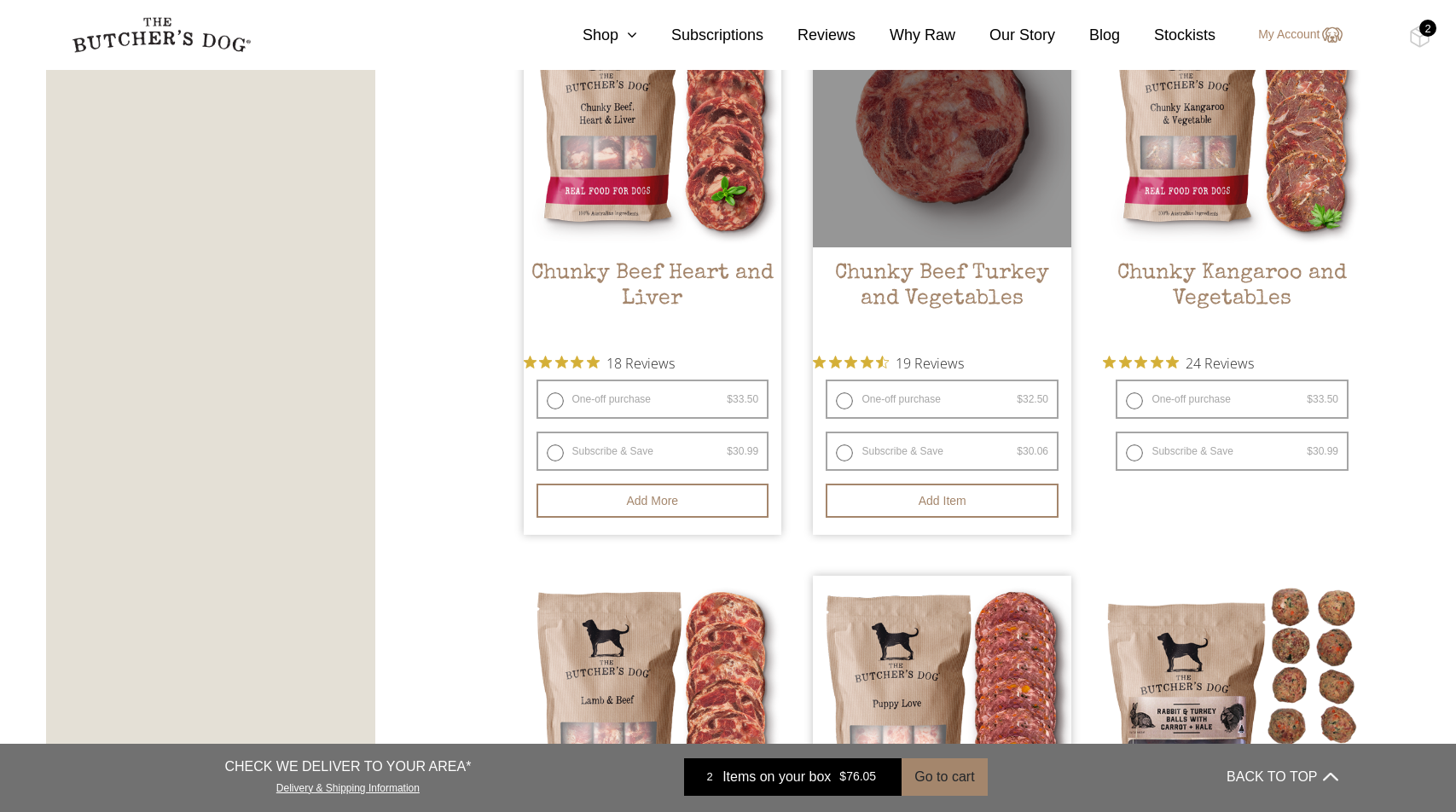
scroll to position [860, 0]
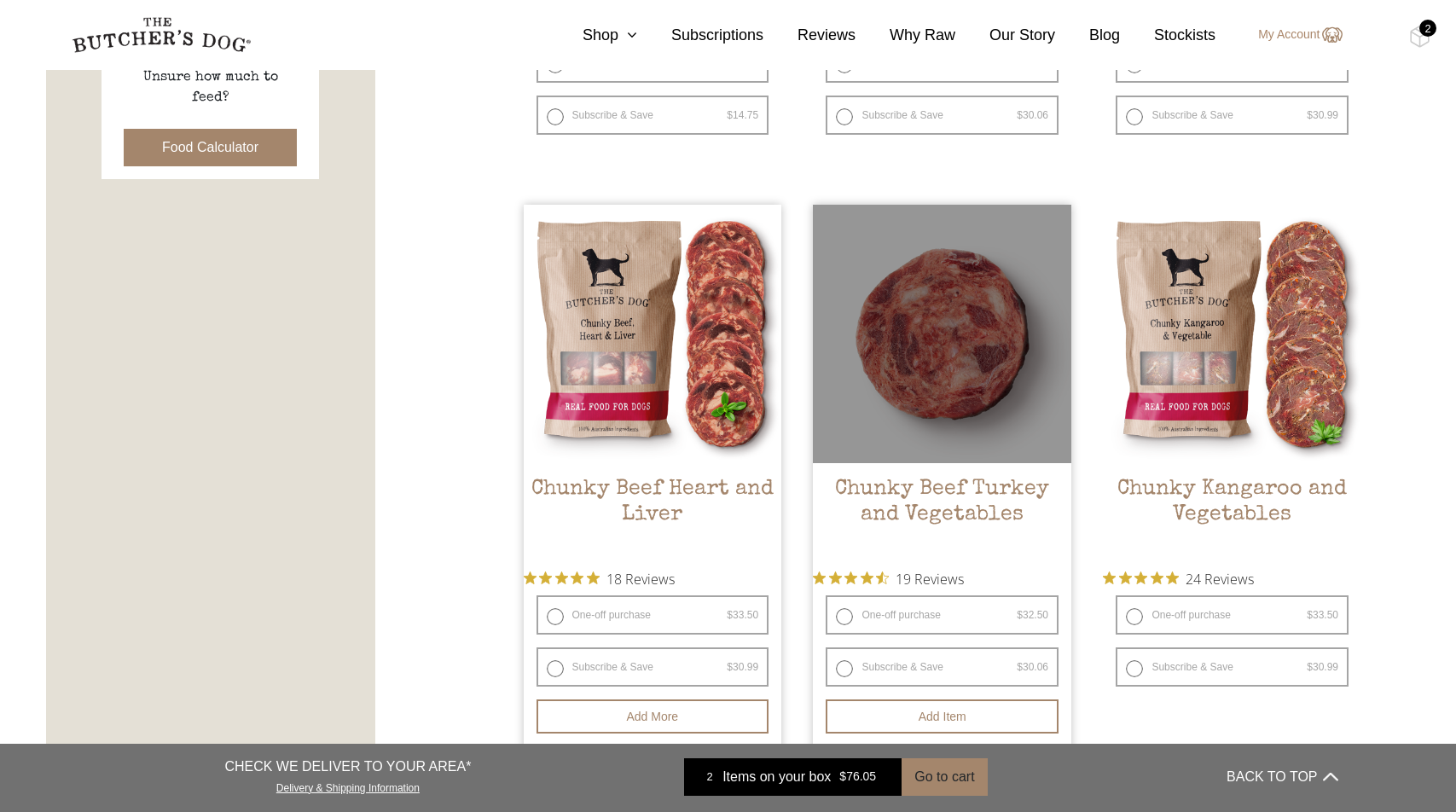
click at [849, 611] on label "One-off purchase $ 32.50 — or subscribe and save 7.5%" at bounding box center [942, 615] width 233 height 39
radio input "true"
radio input "false"
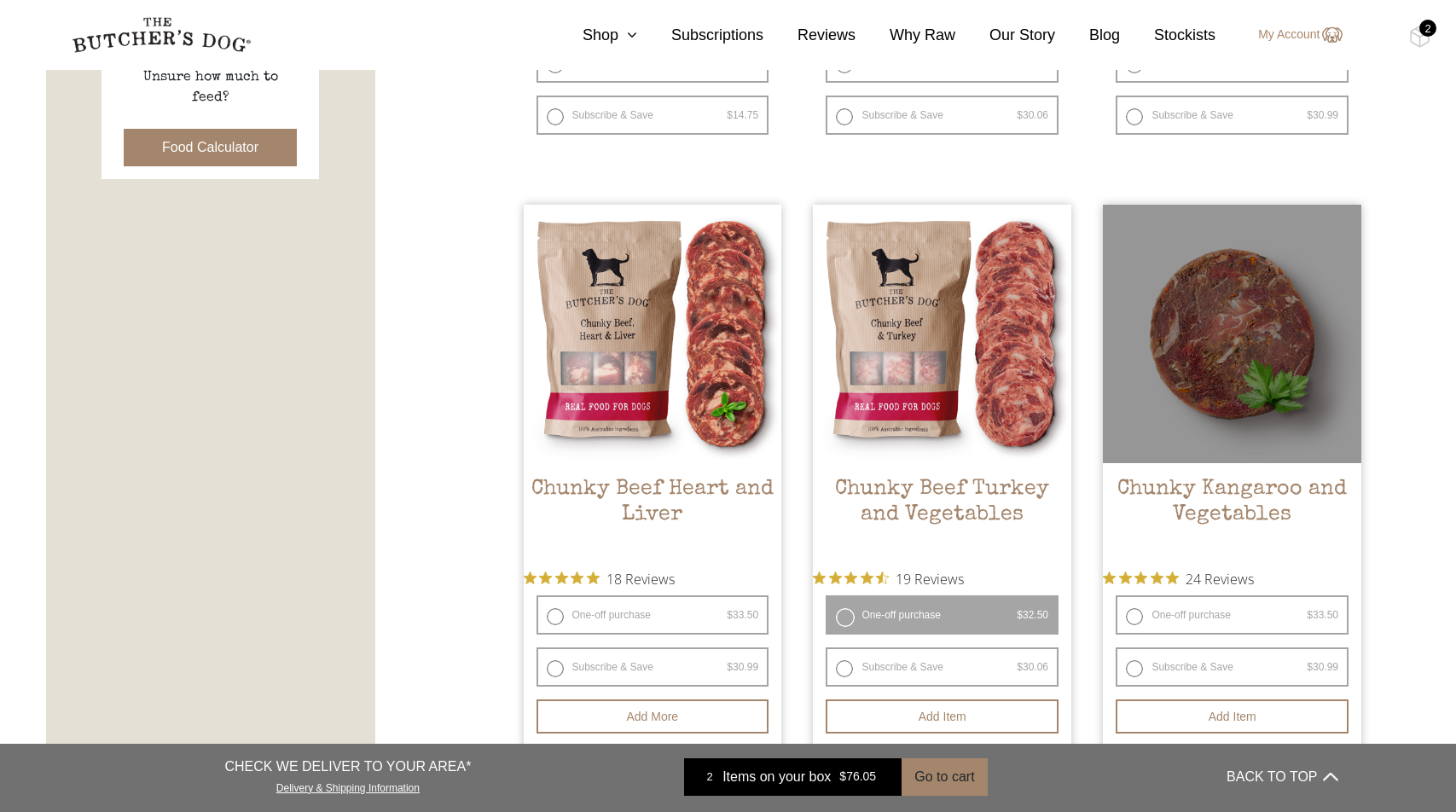
click at [1138, 616] on label "One-off purchase $ 33.50 — or subscribe and save 7.5%" at bounding box center [1232, 615] width 233 height 39
radio input "true"
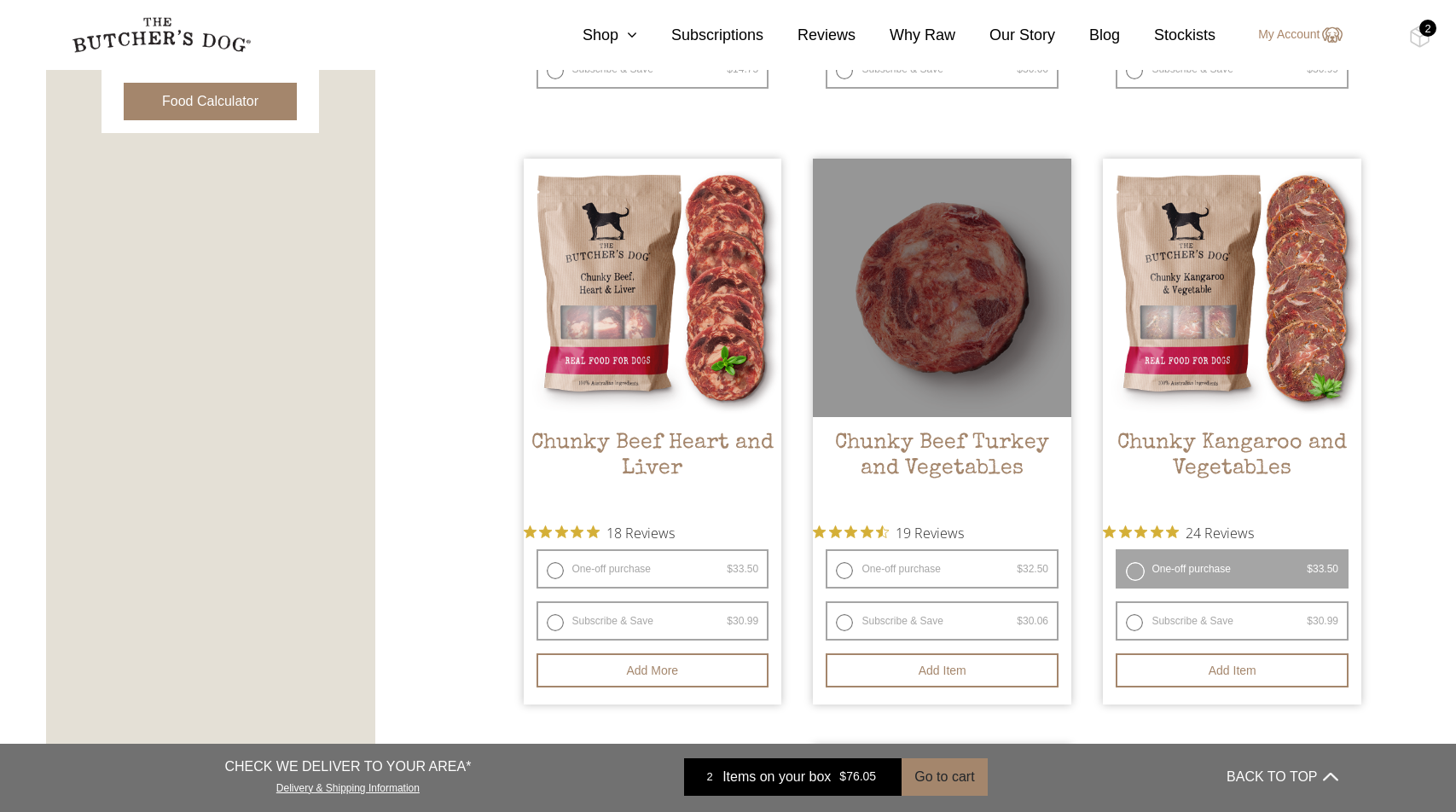
scroll to position [1037, 0]
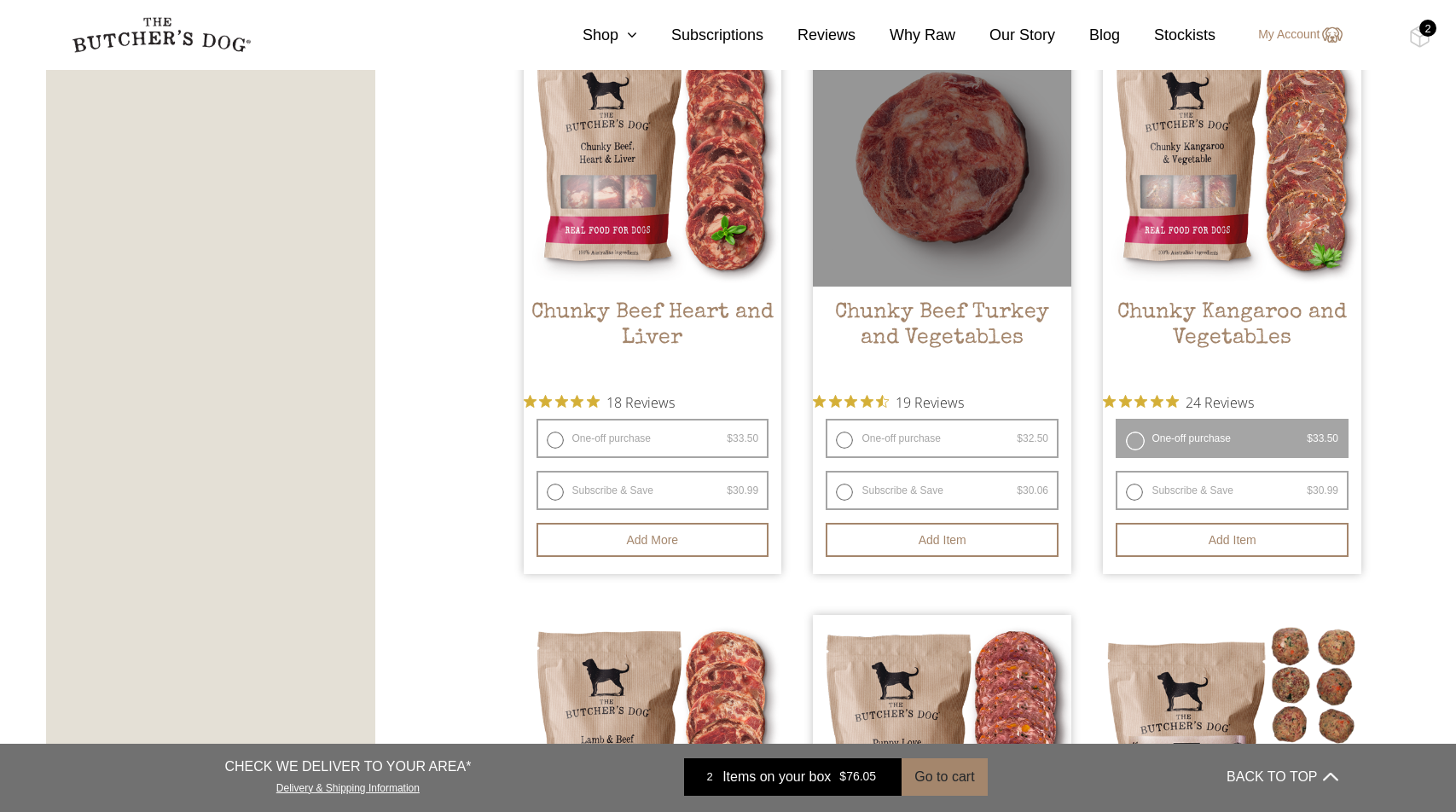
click at [849, 440] on label "One-off purchase $ 32.50 — or subscribe and save 7.5%" at bounding box center [942, 439] width 233 height 39
radio input "true"
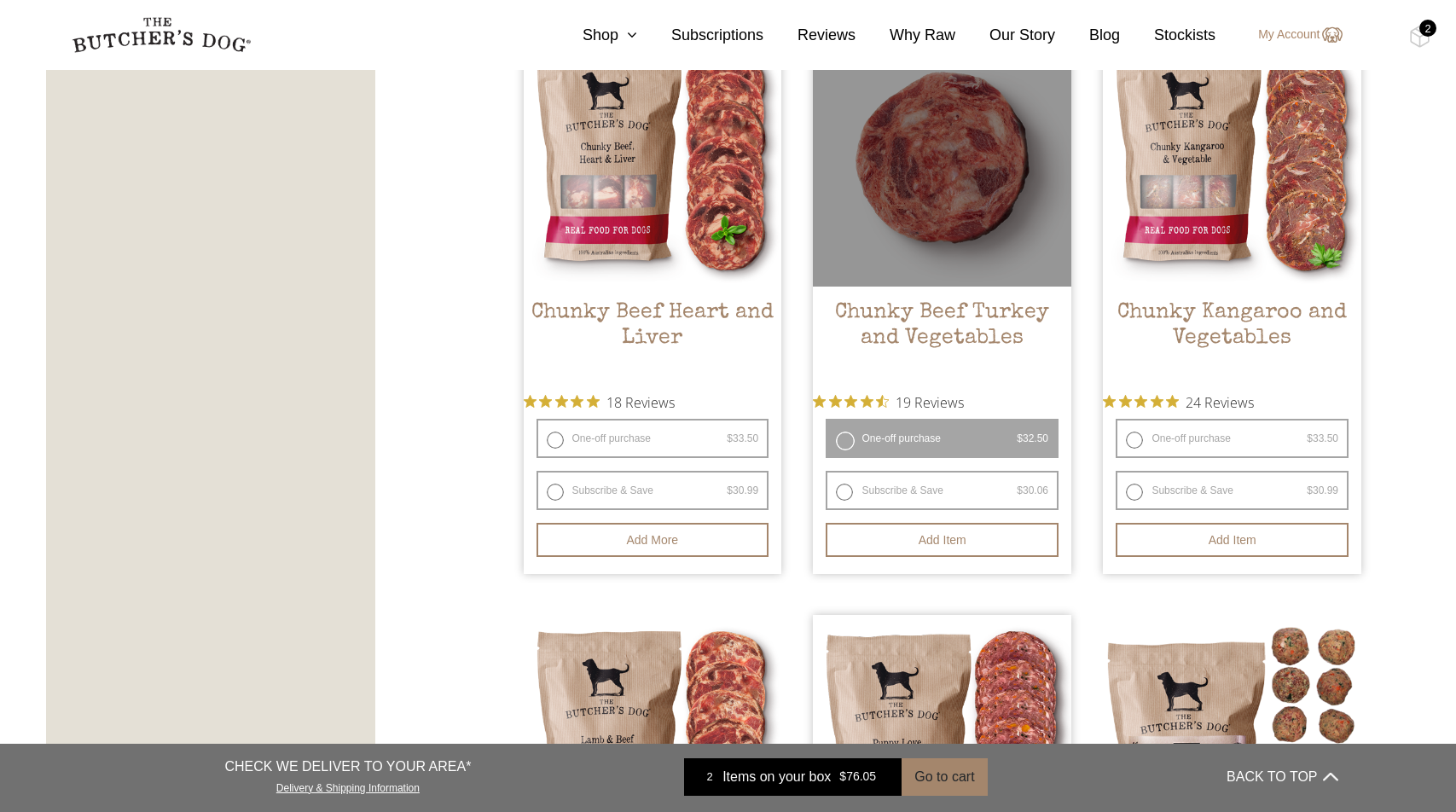
click at [885, 439] on label "One-off purchase $ 32.50 — or subscribe and save 7.5%" at bounding box center [942, 439] width 233 height 39
click at [946, 534] on button "Add item" at bounding box center [942, 540] width 233 height 34
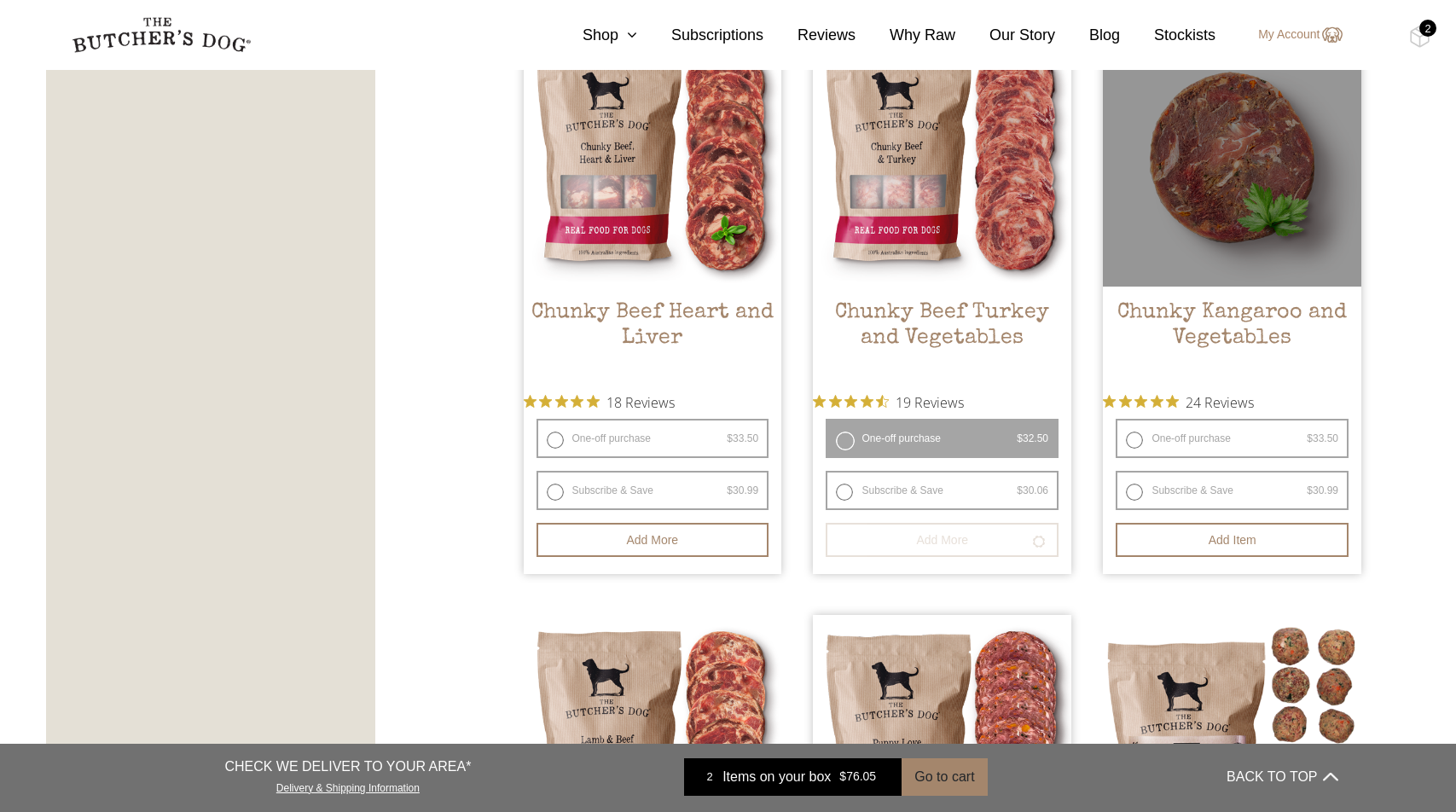
click at [1245, 435] on label "One-off purchase $ 33.50 — or subscribe and save 7.5%" at bounding box center [1232, 439] width 233 height 39
radio input "true"
radio input "false"
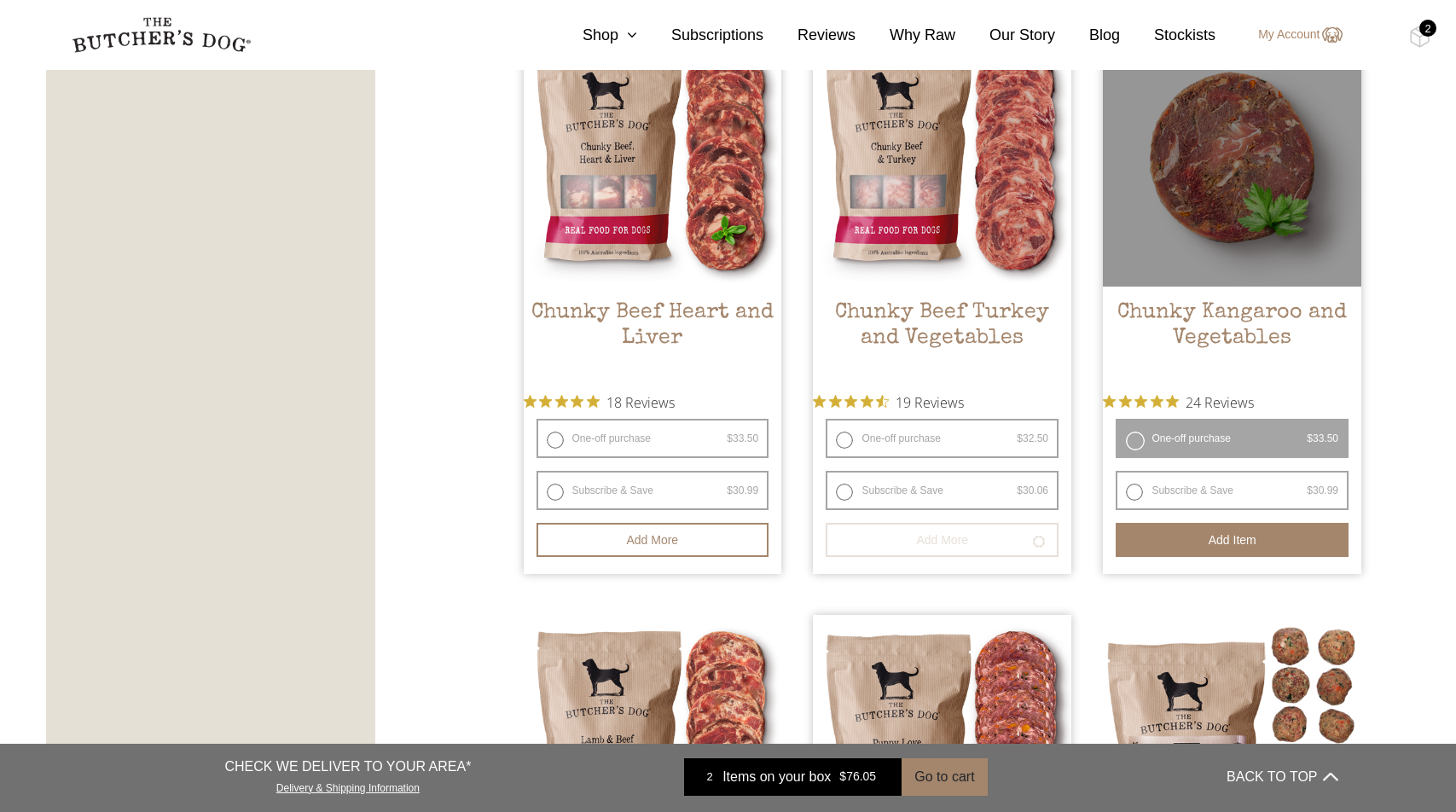
click at [1246, 545] on button "Add item" at bounding box center [1232, 540] width 233 height 34
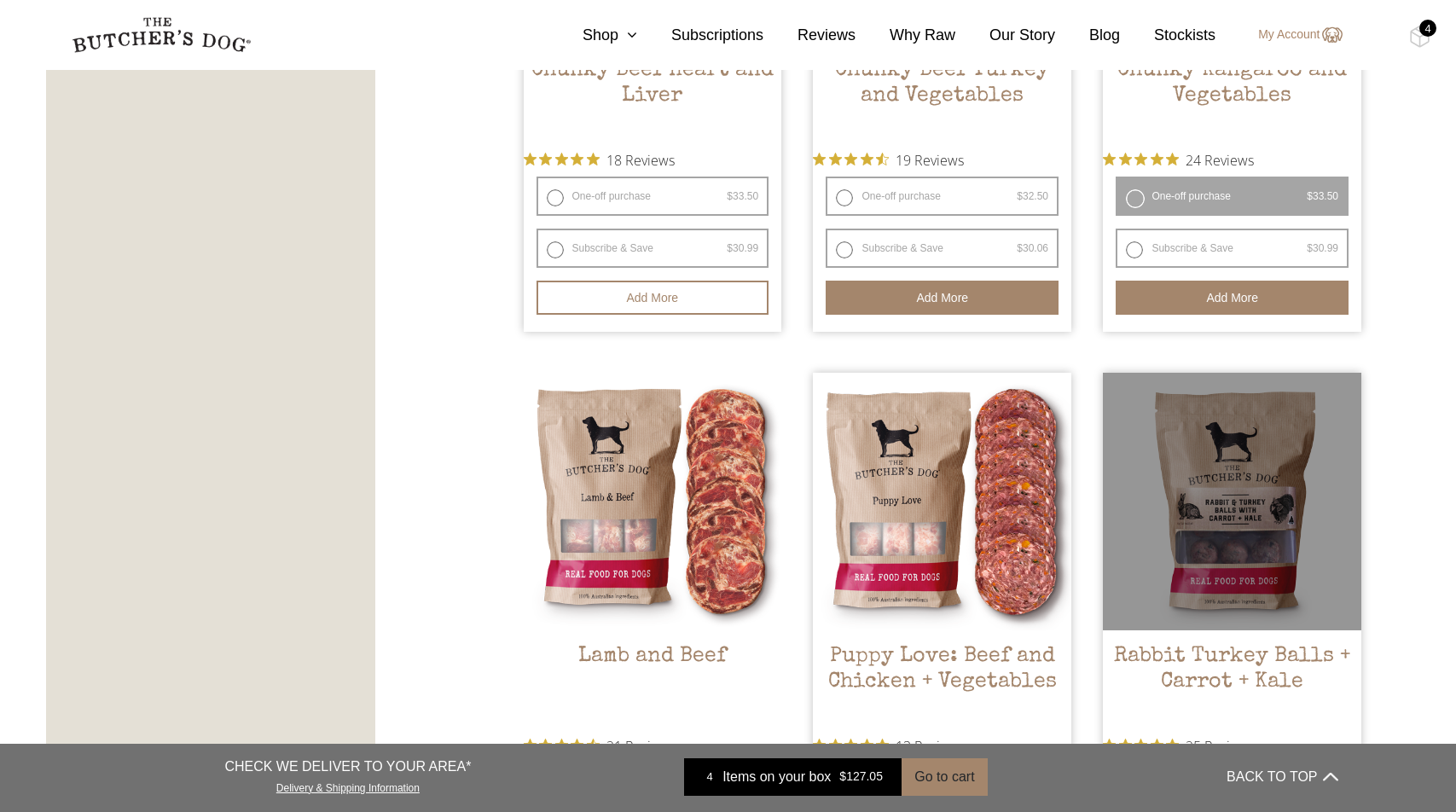
scroll to position [1457, 0]
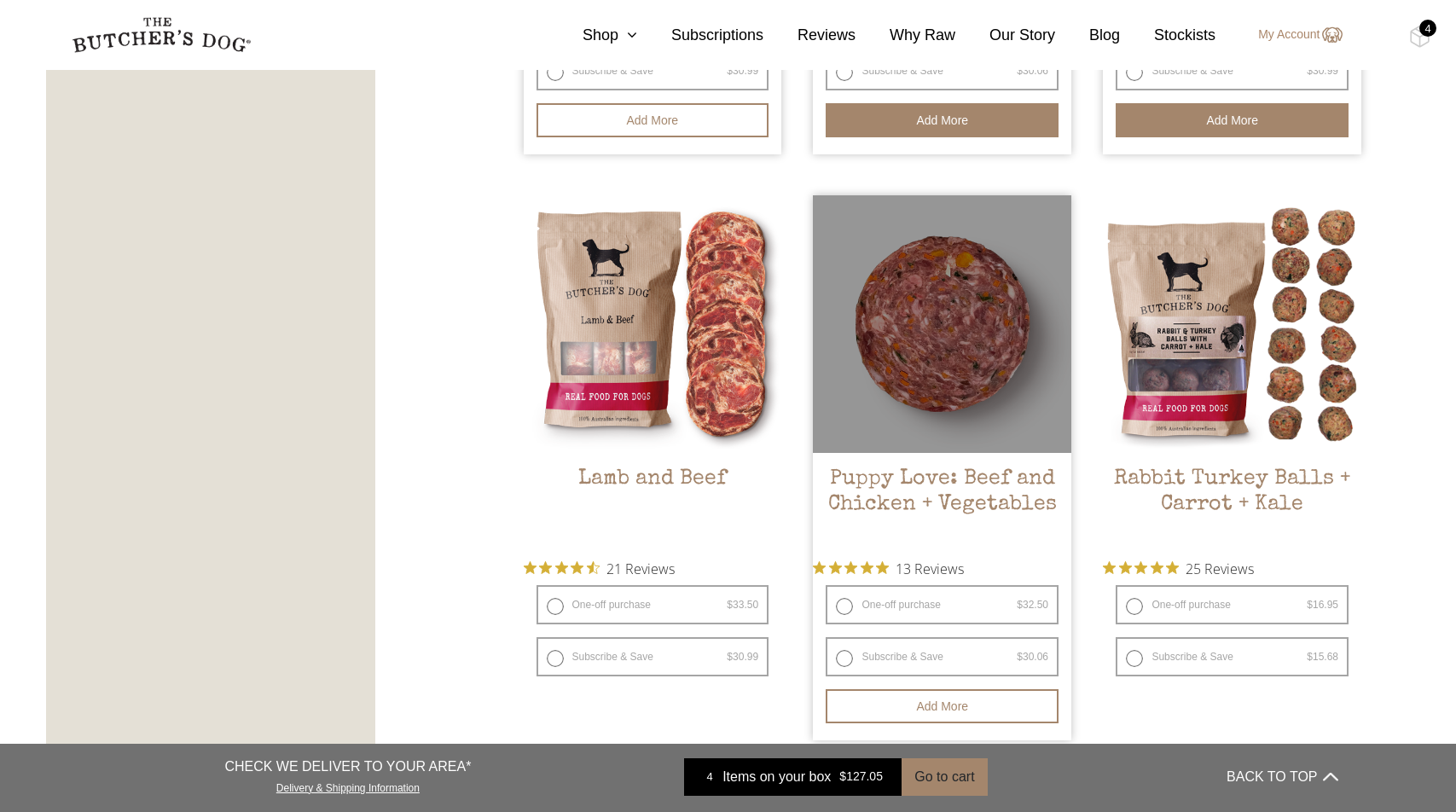
click at [946, 603] on label "One-off purchase $ 32.50 — or subscribe and save 7.5%" at bounding box center [942, 604] width 233 height 39
radio input "true"
radio input "false"
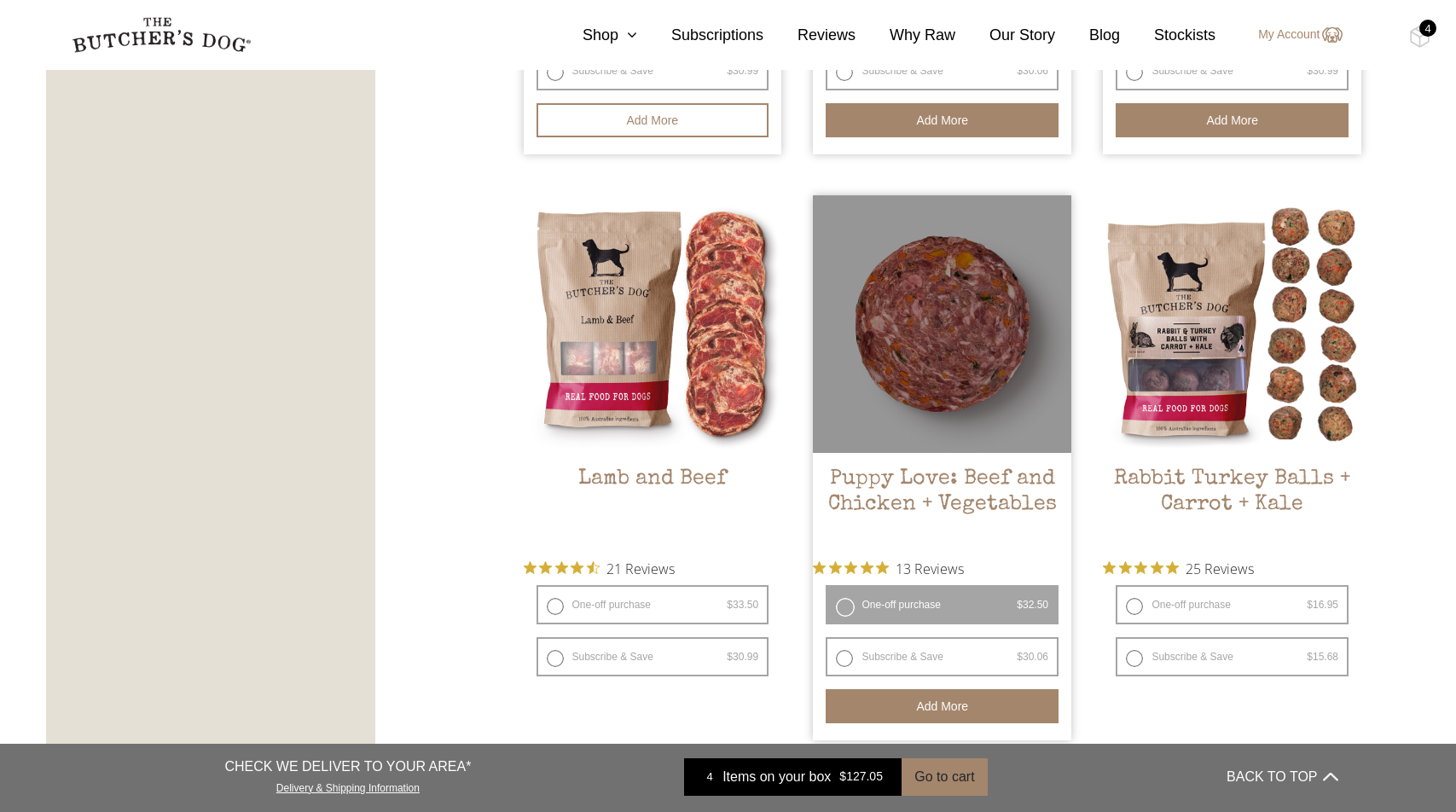
click at [971, 700] on button "Add more" at bounding box center [942, 706] width 233 height 34
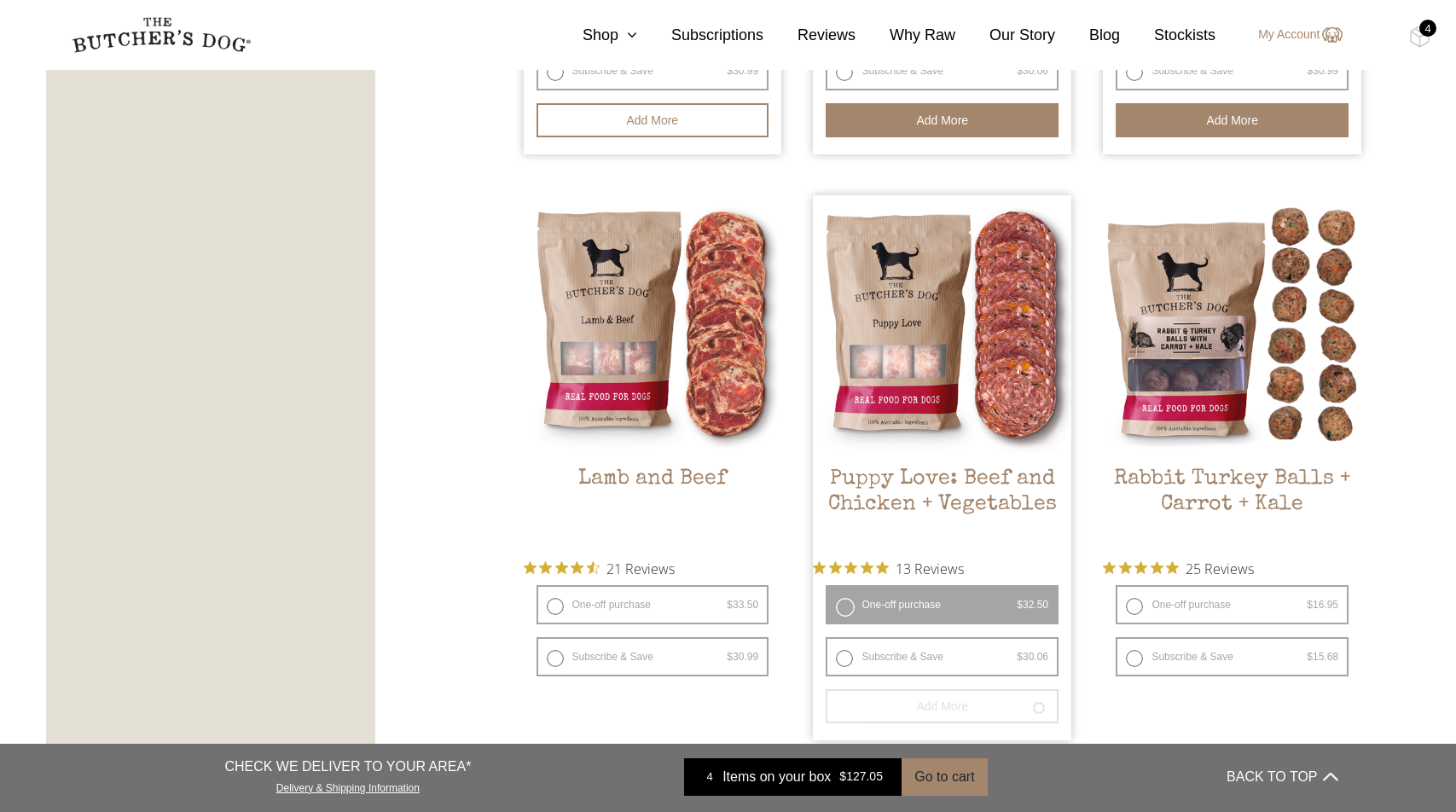
click at [1421, 31] on div "4" at bounding box center [1427, 28] width 17 height 17
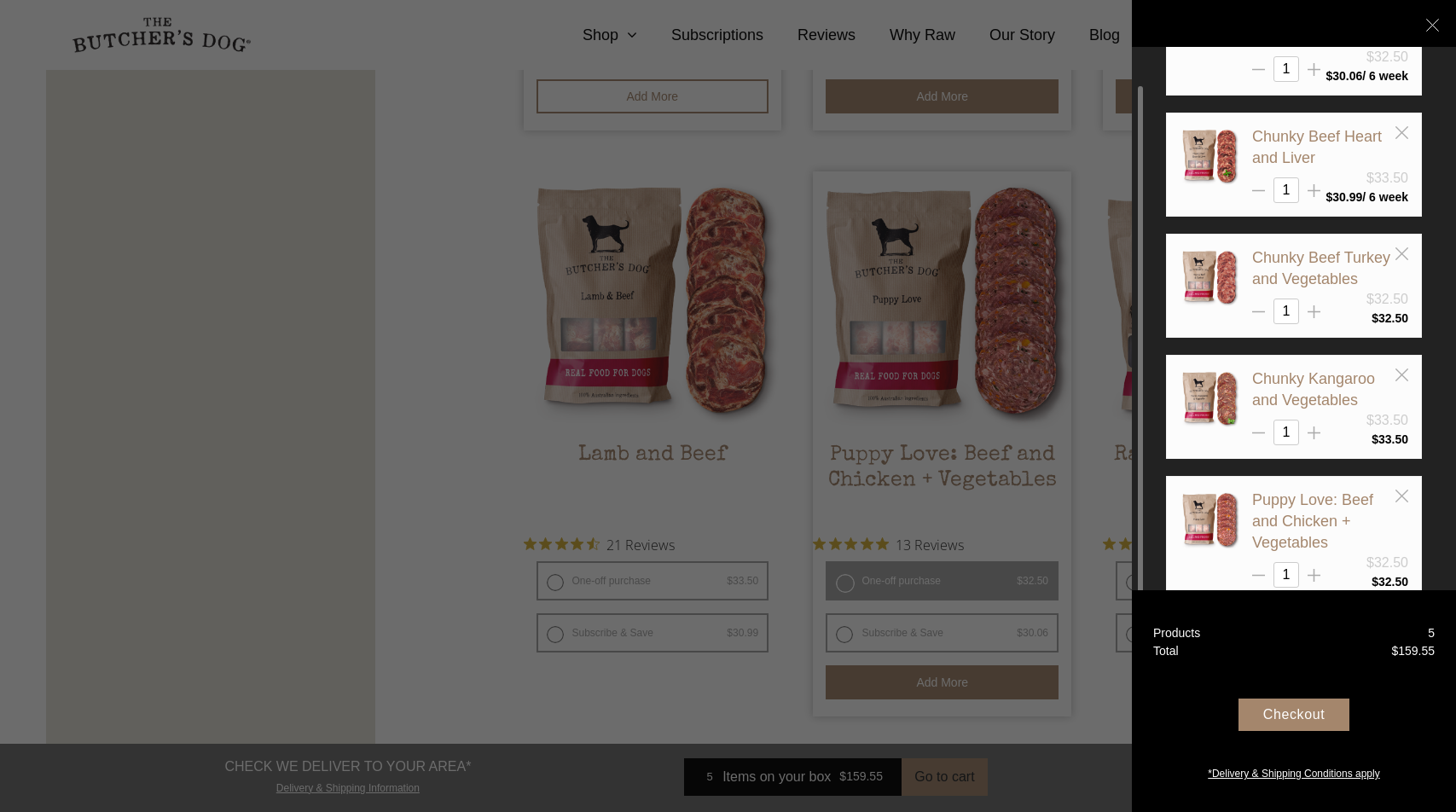
scroll to position [98, 0]
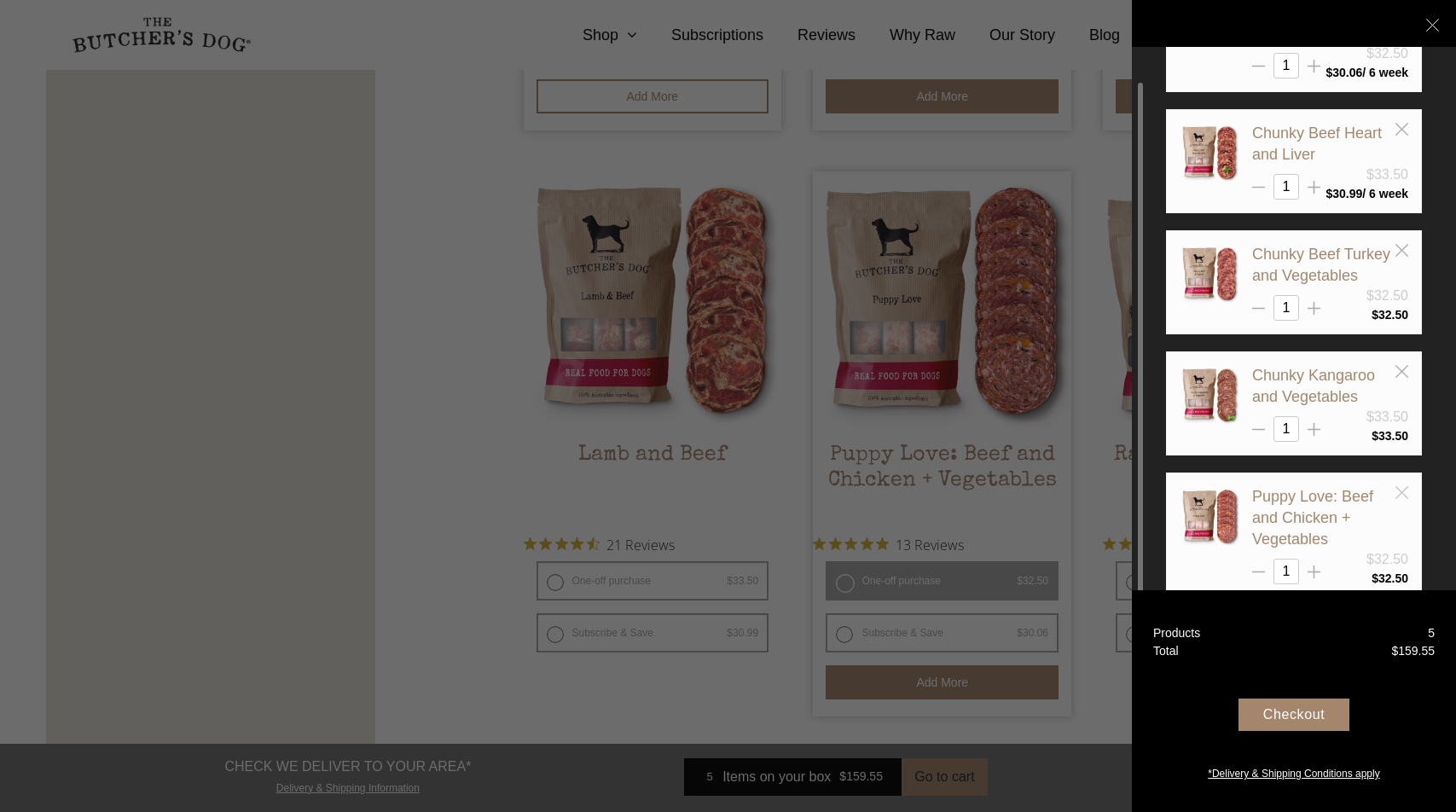
click at [1407, 499] on icon at bounding box center [1401, 492] width 13 height 13
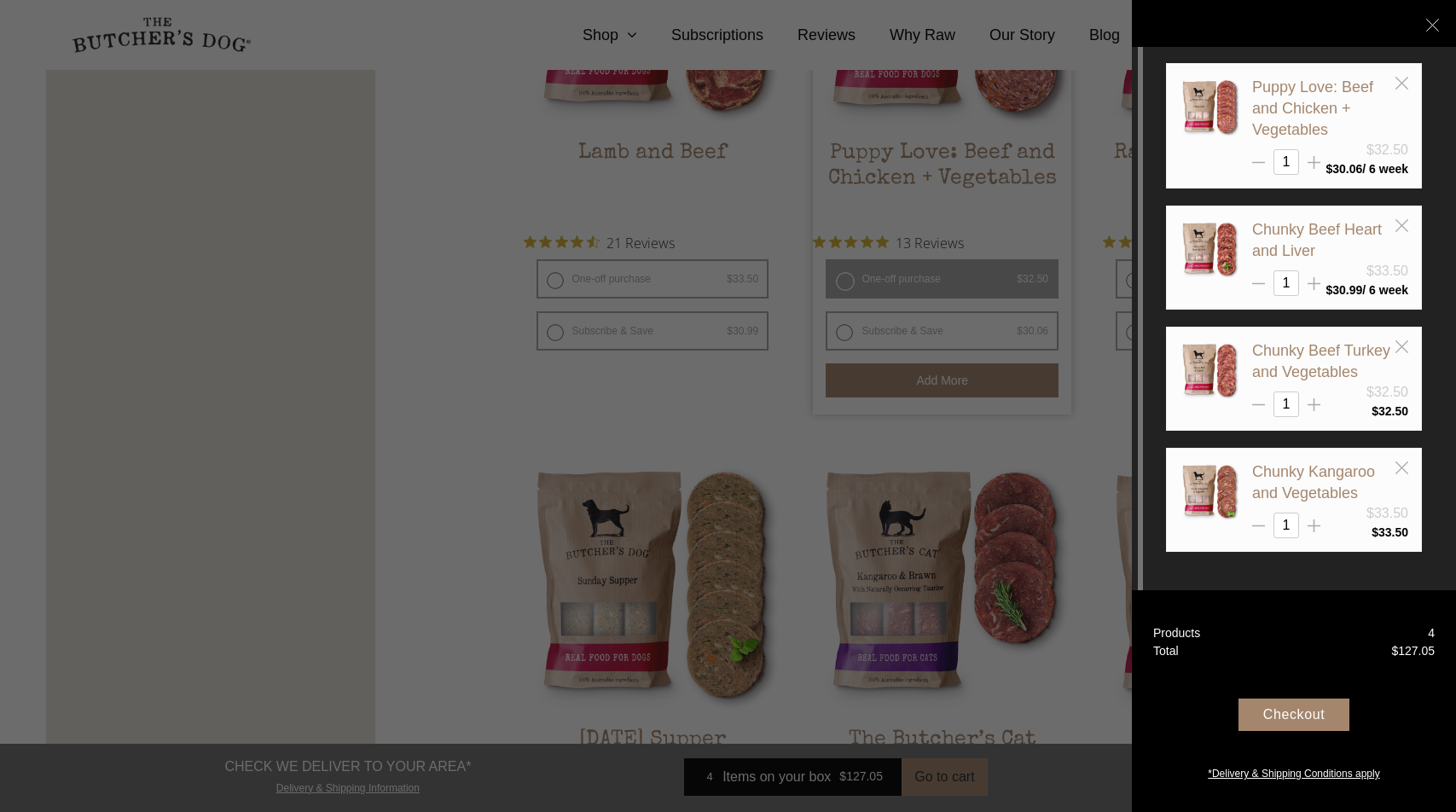
scroll to position [1816, 0]
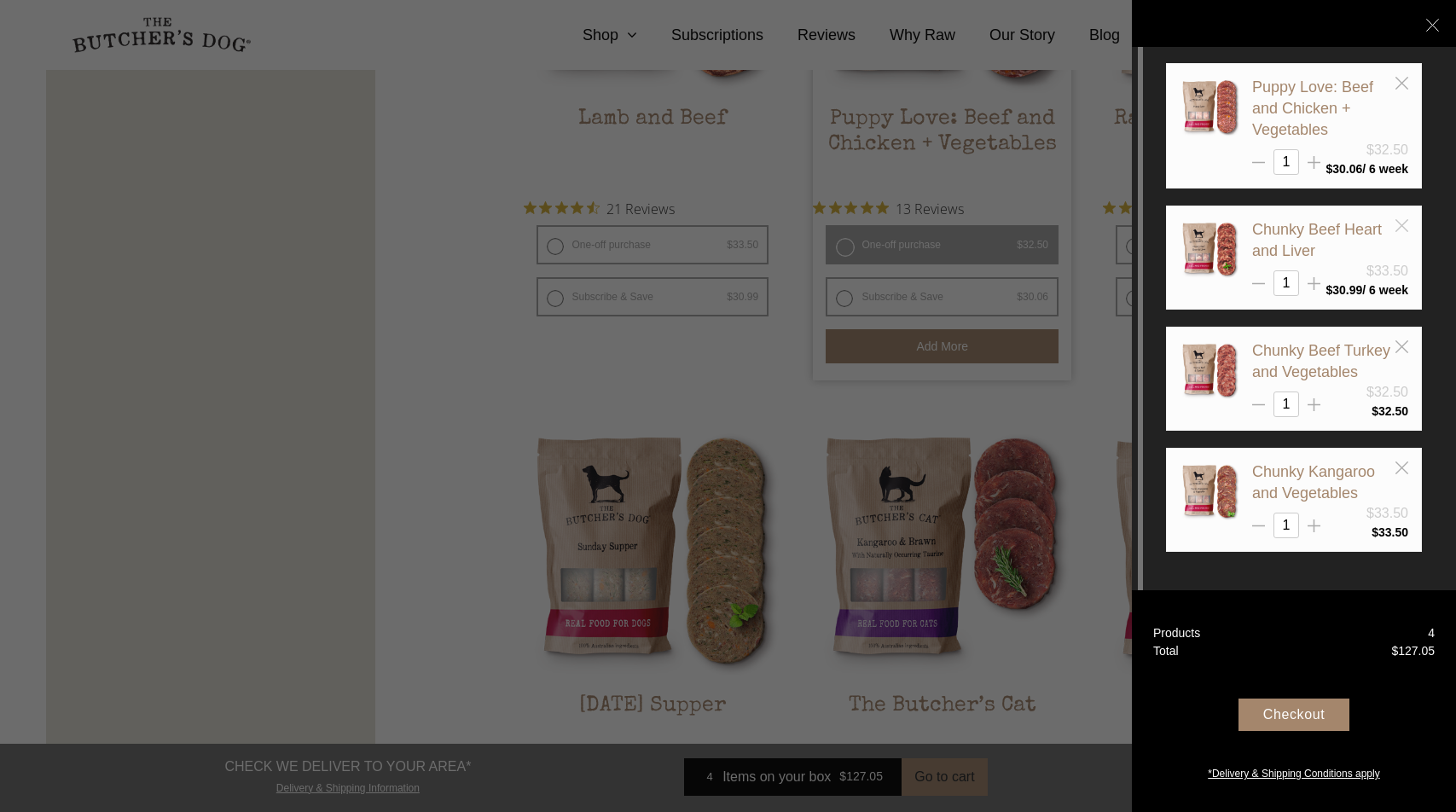
click at [1401, 219] on icon at bounding box center [1401, 226] width 13 height 13
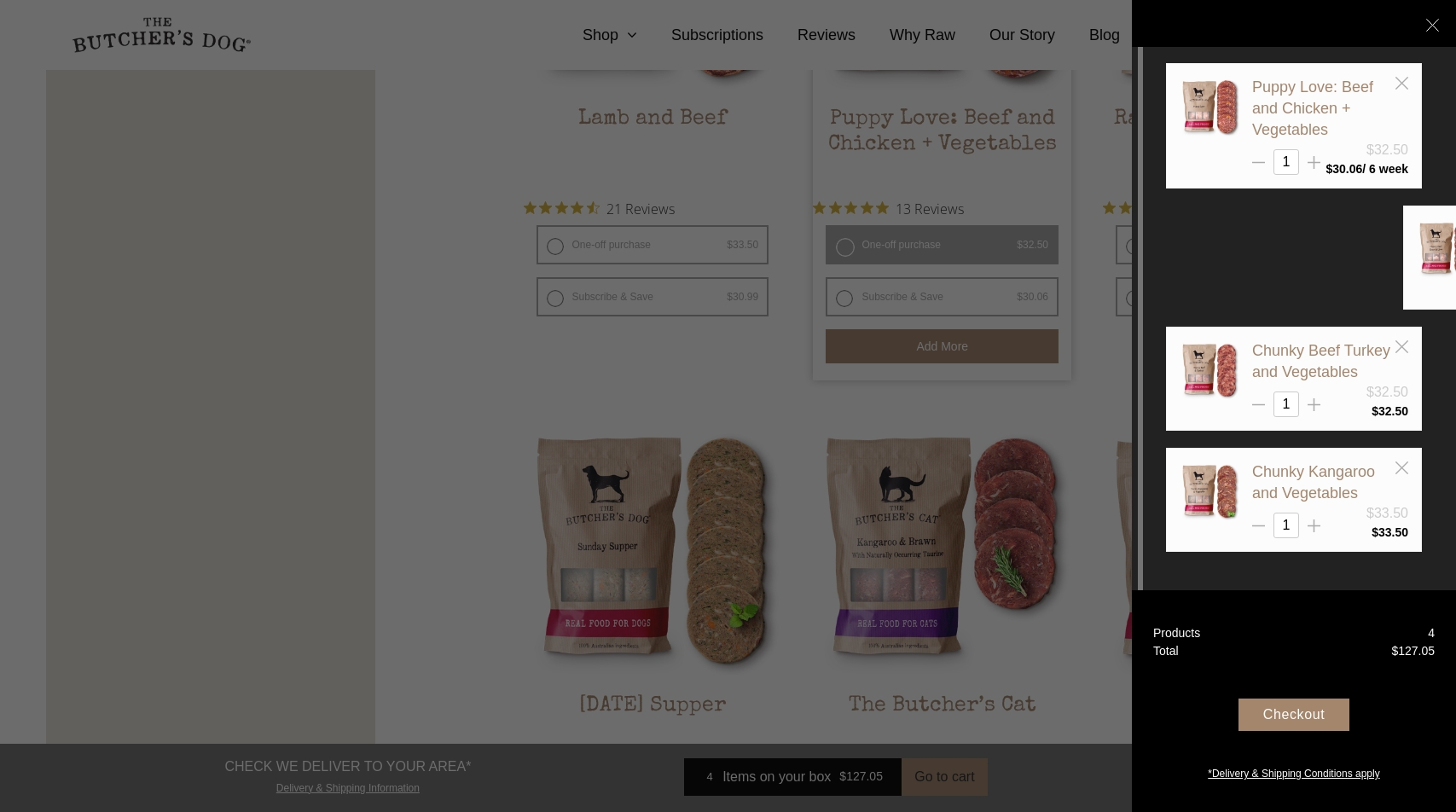
scroll to position [0, 0]
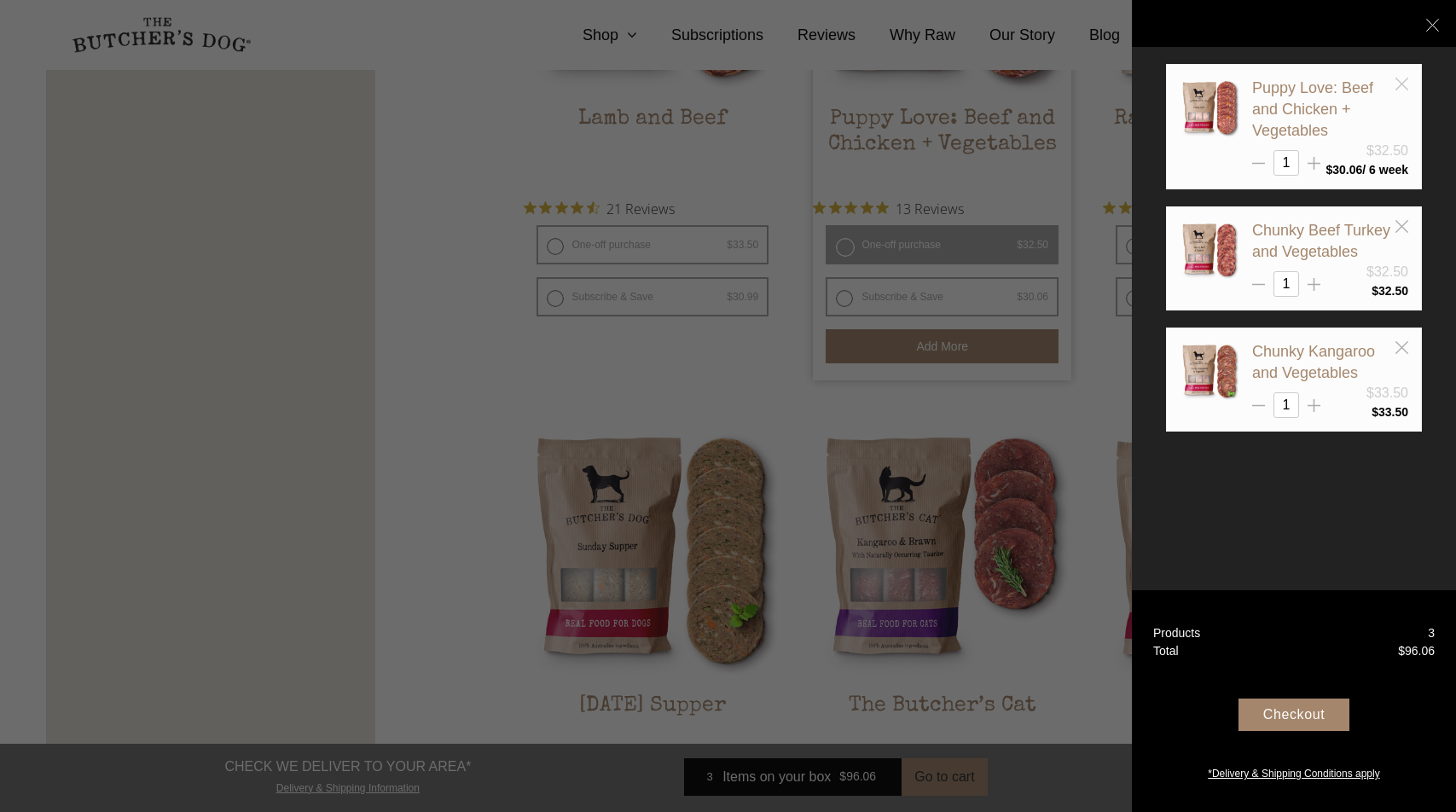
click at [1400, 81] on icon at bounding box center [1401, 84] width 13 height 13
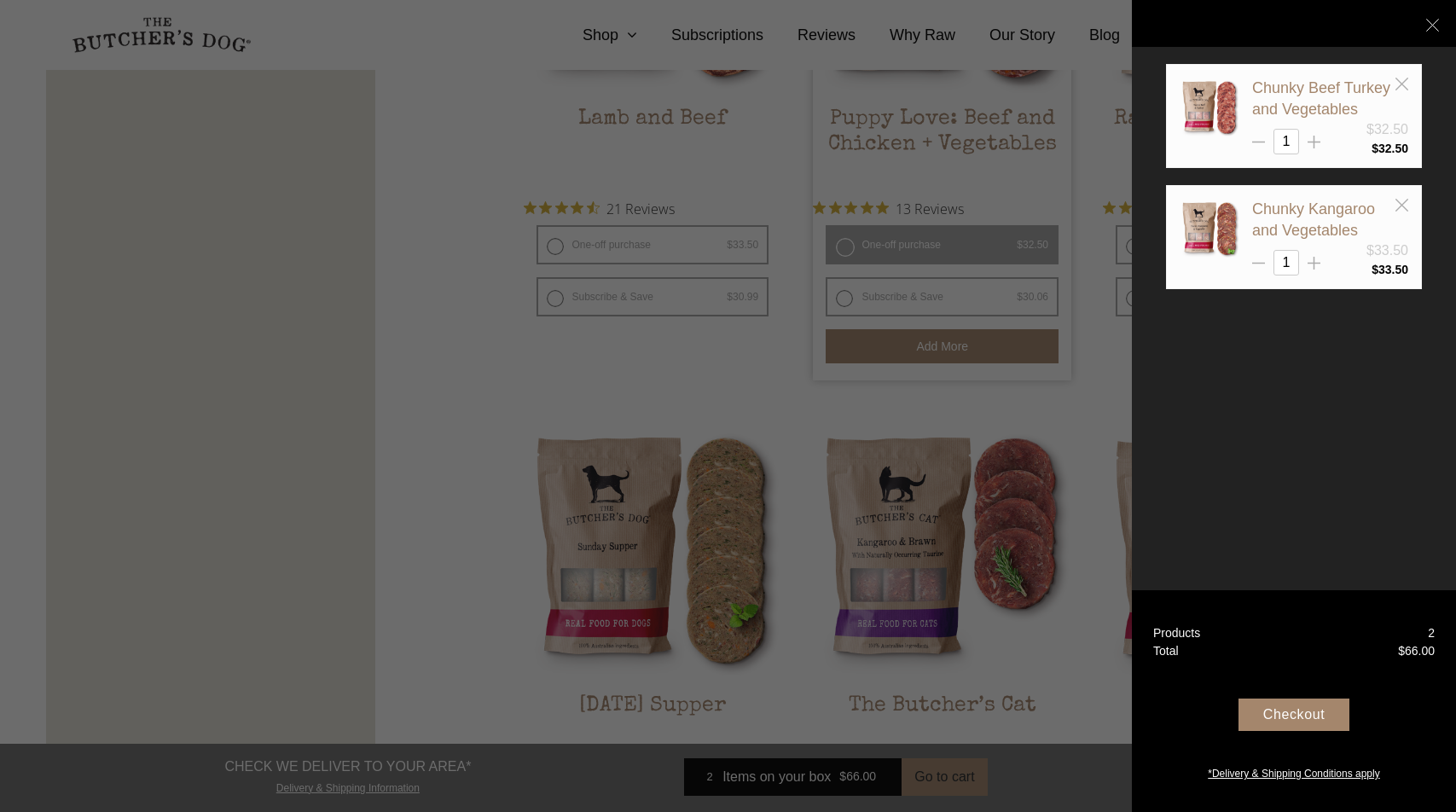
click at [766, 382] on div at bounding box center [728, 406] width 1456 height 812
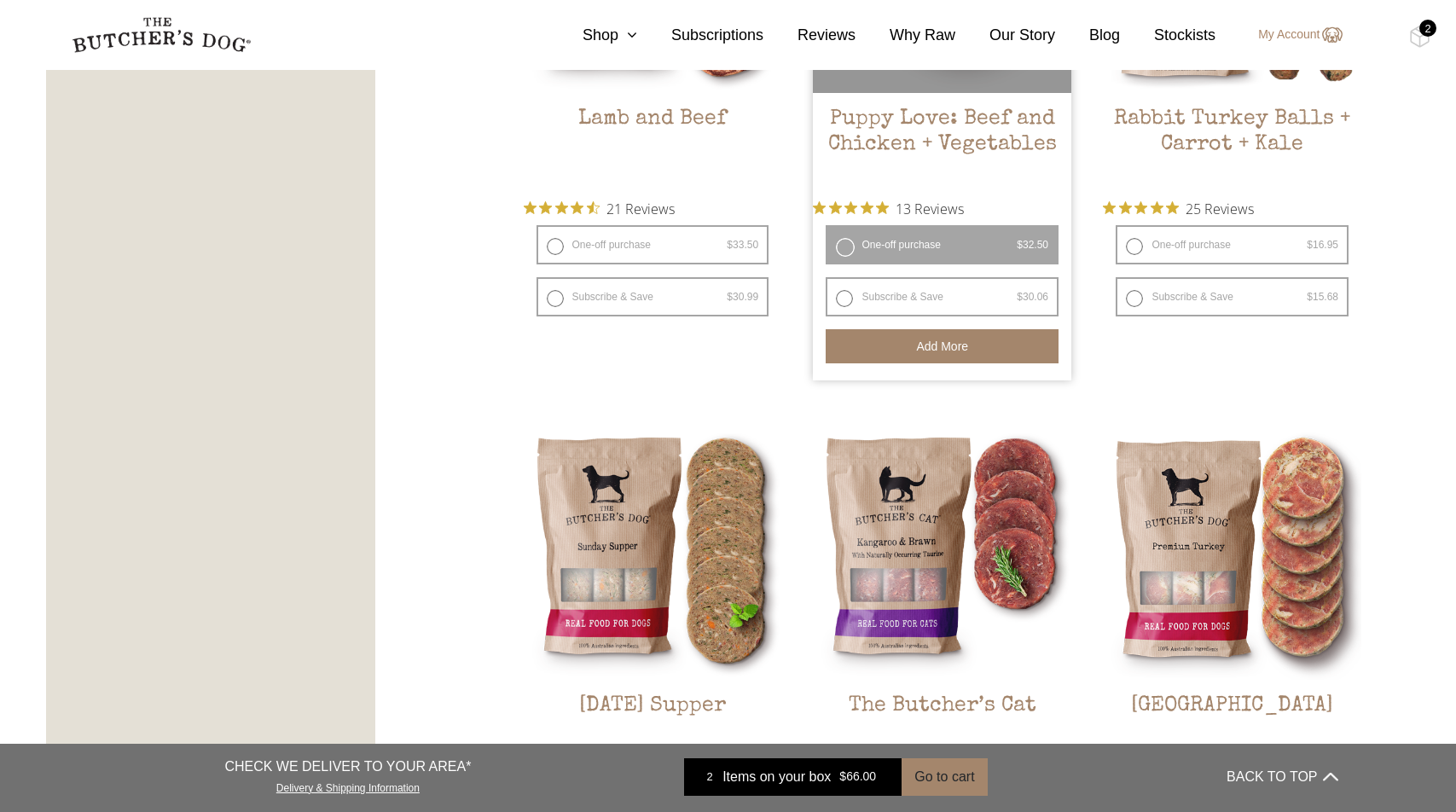
click at [939, 239] on label "One-off purchase $ 32.50 — or subscribe and save 7.5%" at bounding box center [942, 244] width 233 height 39
click at [947, 338] on button "Add more" at bounding box center [942, 346] width 233 height 34
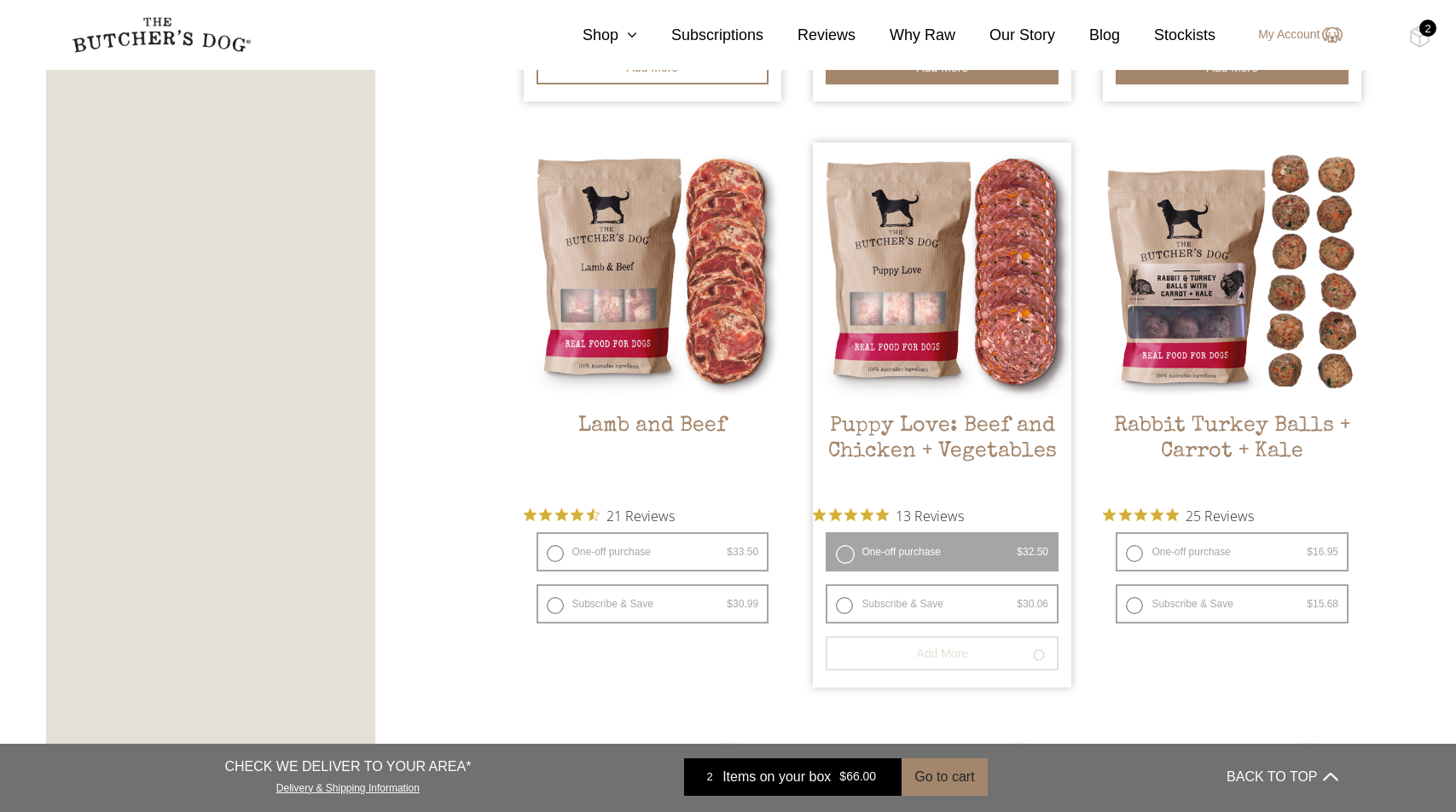
scroll to position [1195, 0]
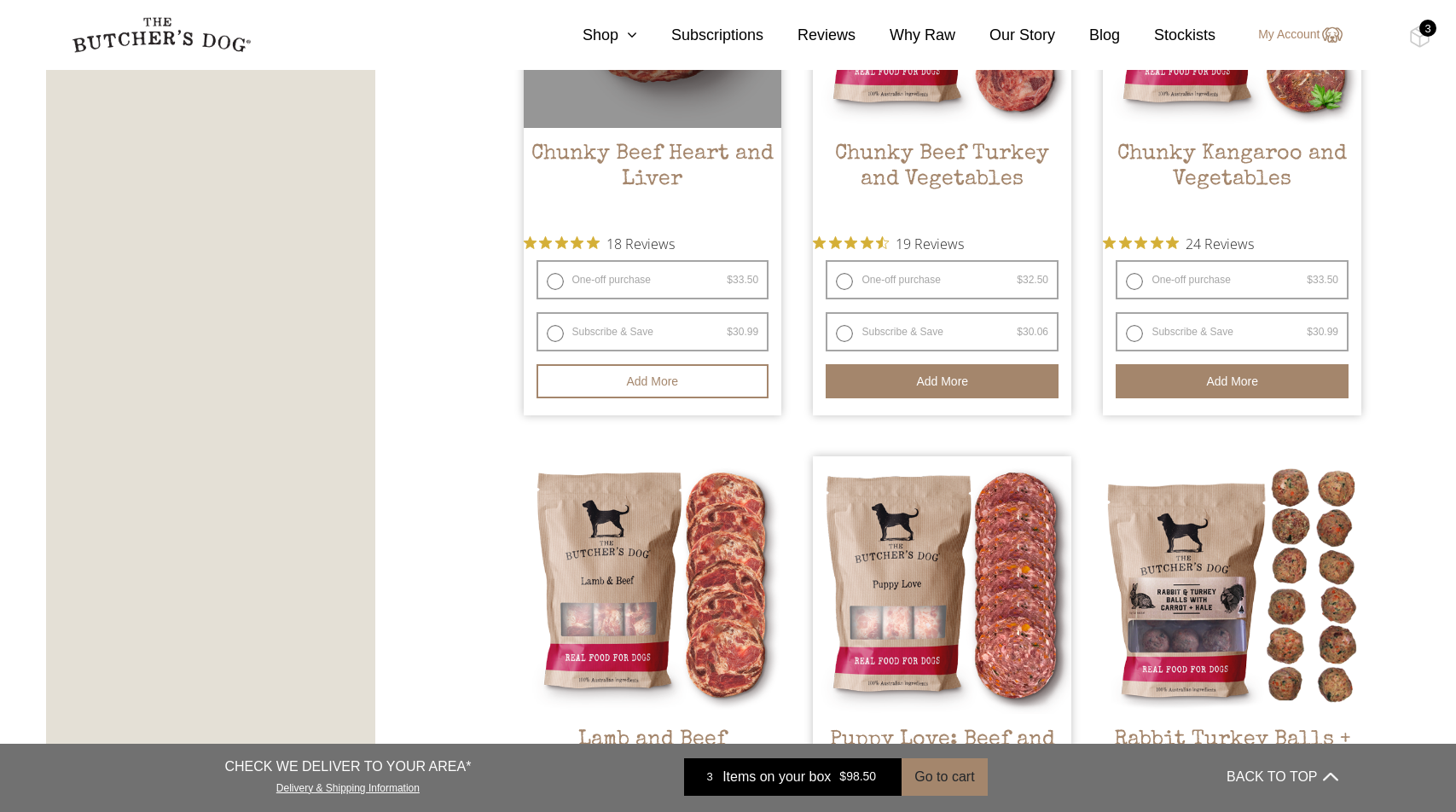
click at [656, 280] on label "One-off purchase $ 33.50 — or subscribe and save 7.5%" at bounding box center [653, 279] width 233 height 39
radio input "true"
radio input "false"
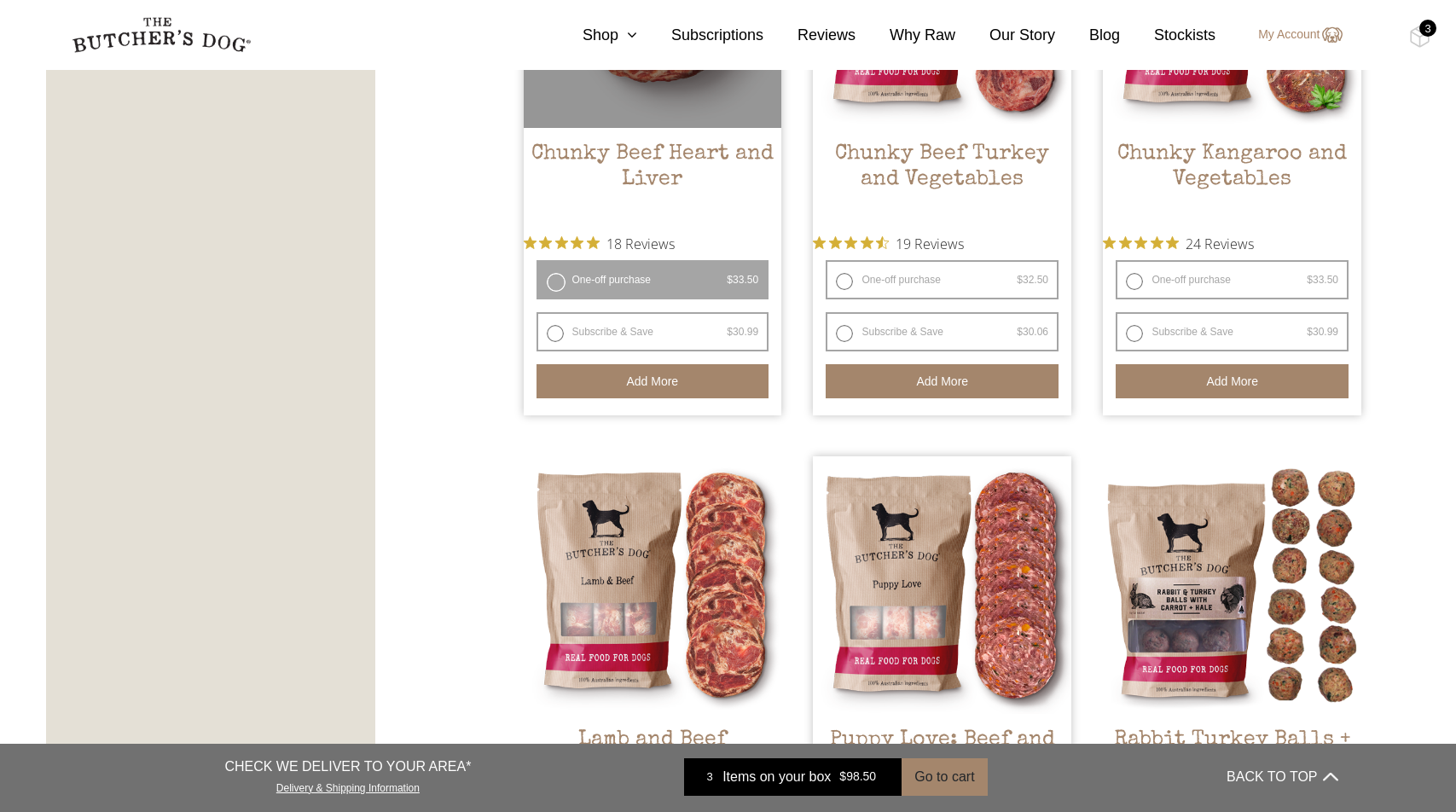
click at [677, 378] on button "Add more" at bounding box center [653, 381] width 233 height 34
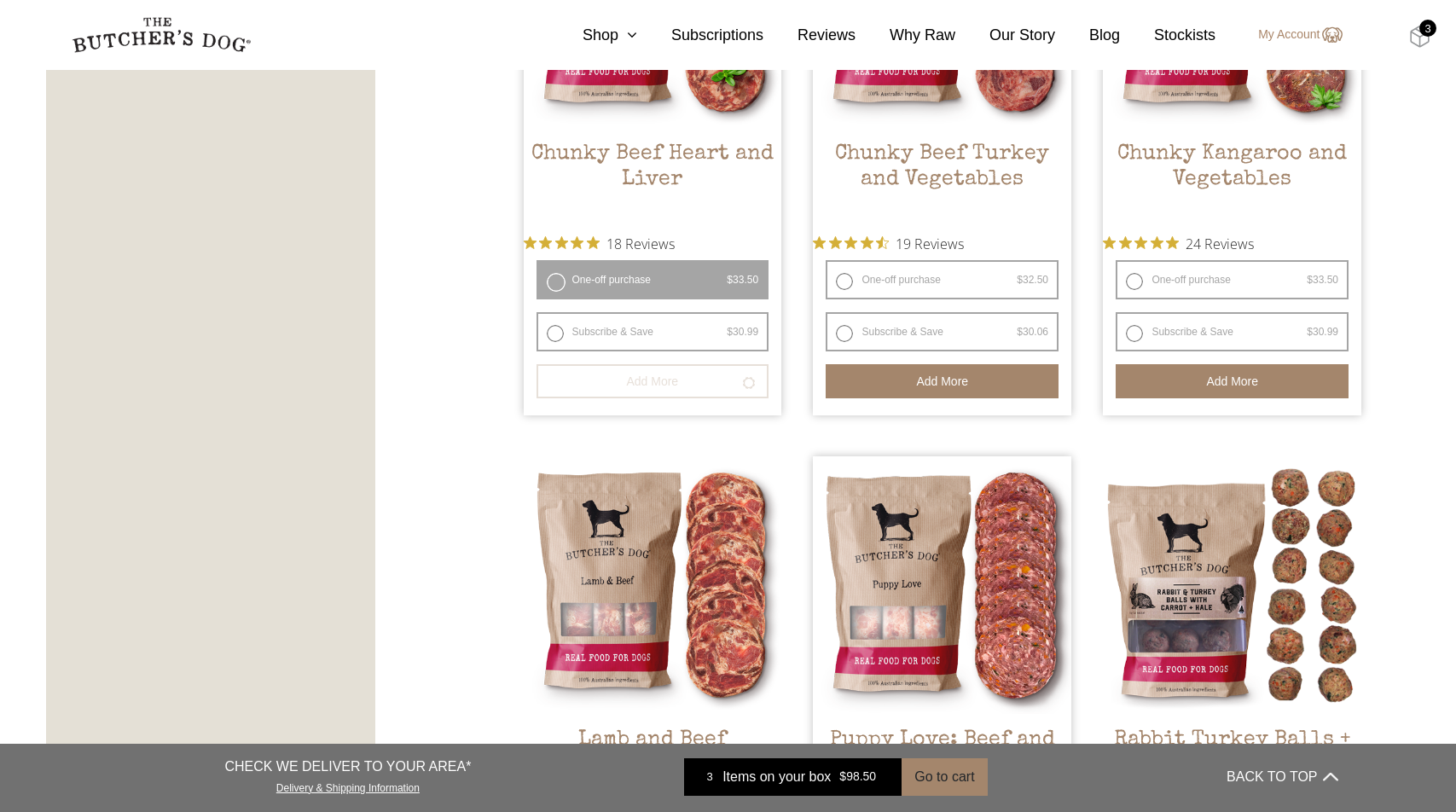
click at [1423, 40] on img at bounding box center [1419, 37] width 21 height 22
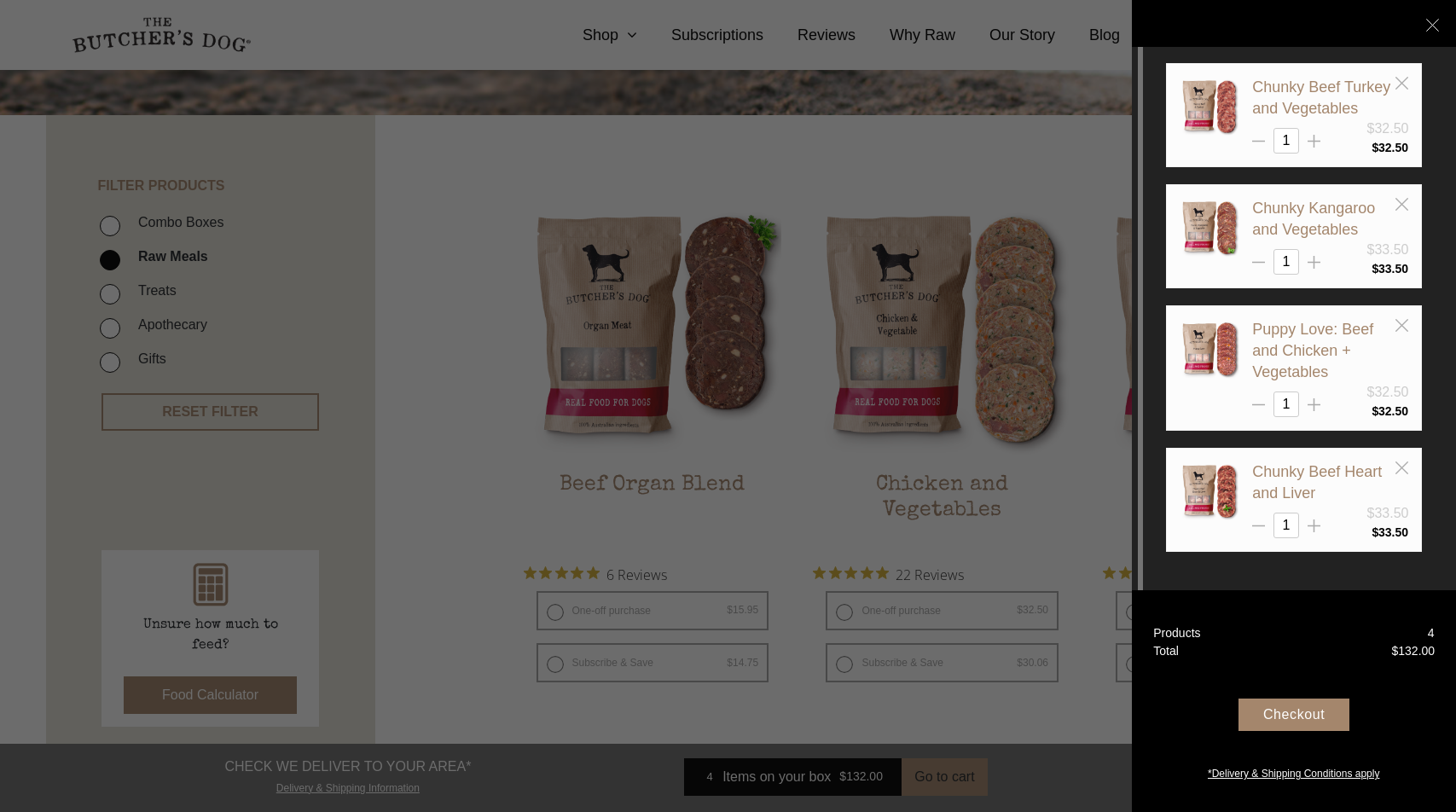
scroll to position [494, 0]
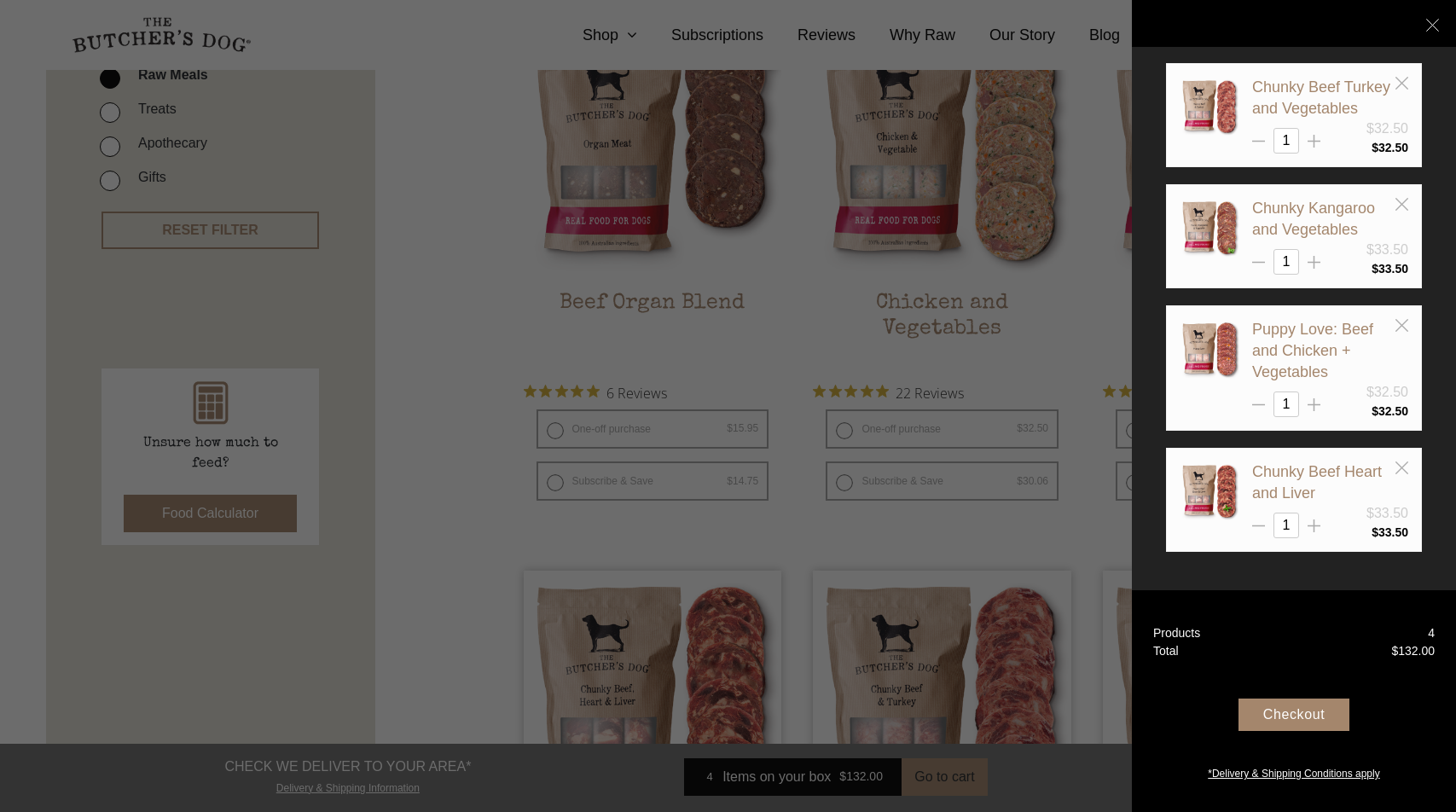
click at [1303, 718] on div "Checkout" at bounding box center [1294, 714] width 111 height 32
